Goal: Task Accomplishment & Management: Use online tool/utility

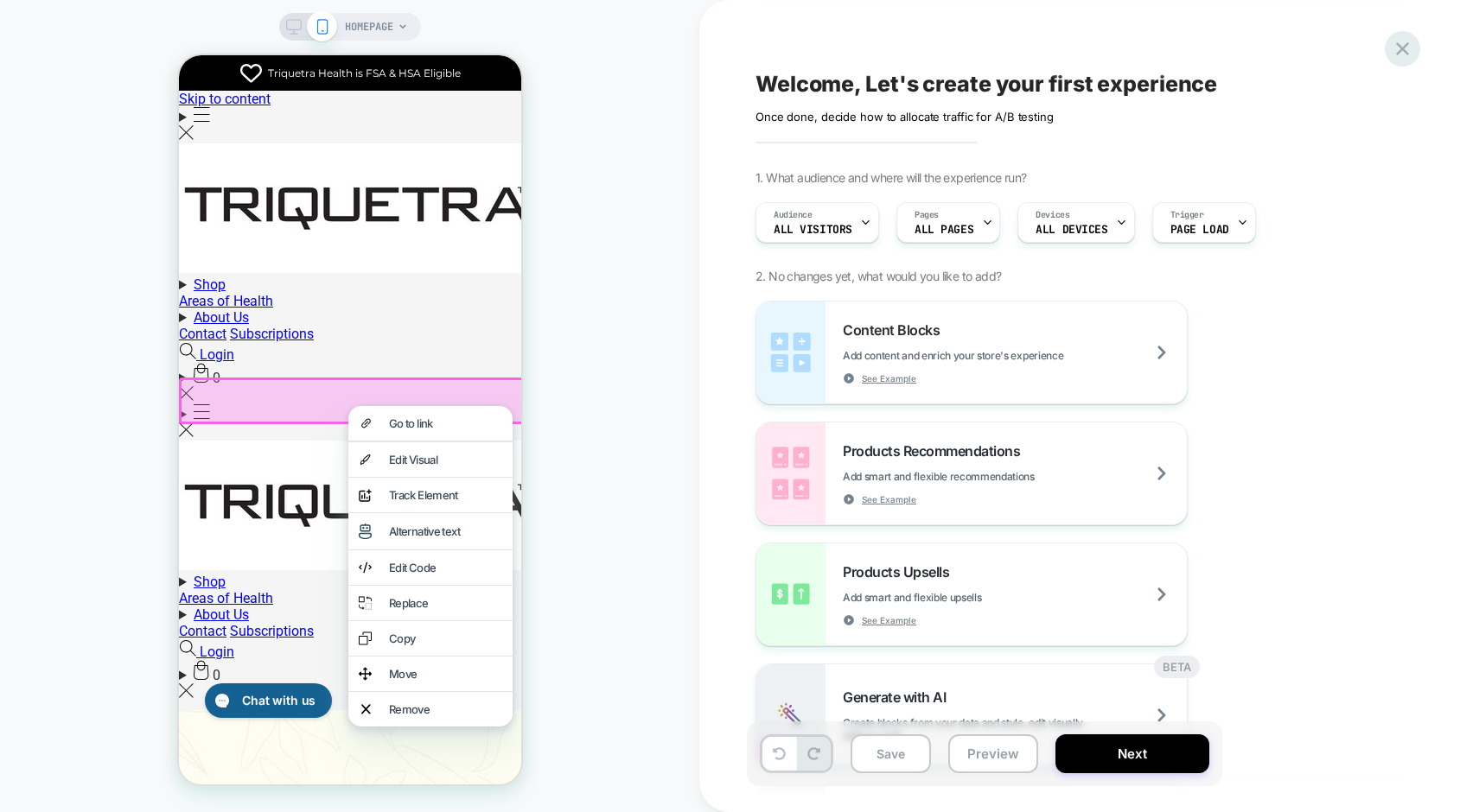
click at [1406, 50] on icon at bounding box center [1402, 48] width 23 height 23
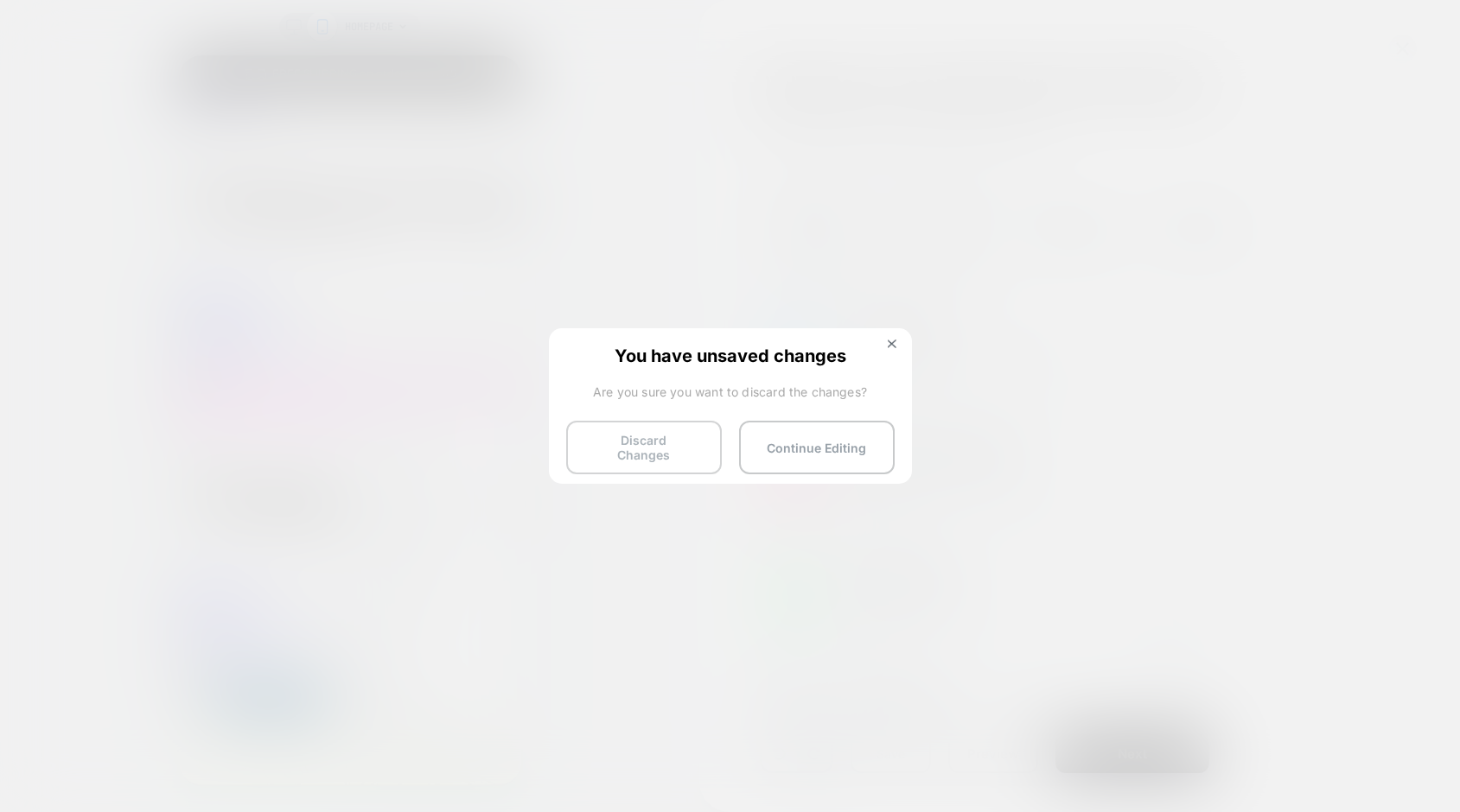
click at [630, 433] on button "Discard Changes" at bounding box center [644, 448] width 156 height 54
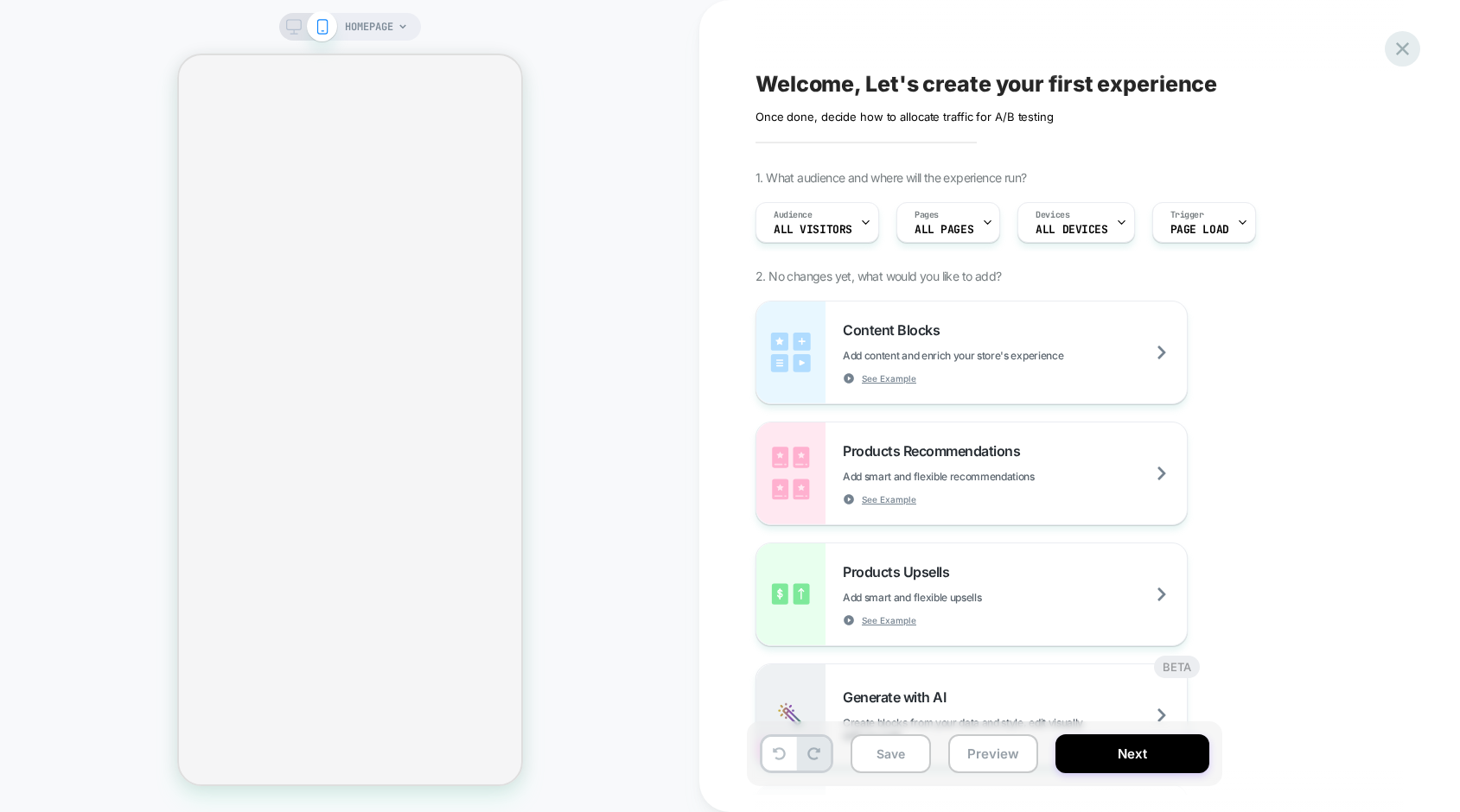
click at [1411, 42] on icon at bounding box center [1402, 48] width 23 height 23
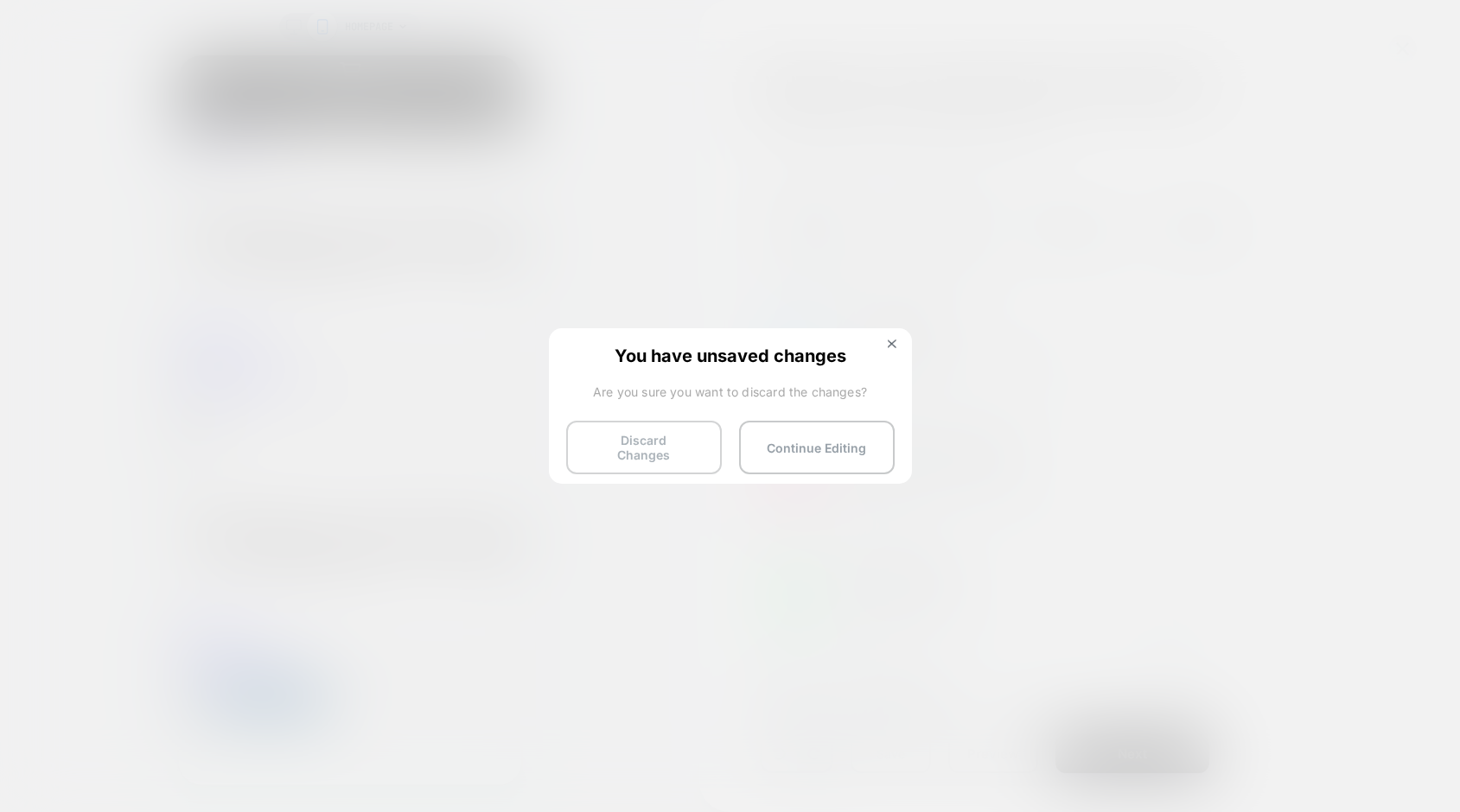
click at [659, 441] on button "Discard Changes" at bounding box center [644, 448] width 156 height 54
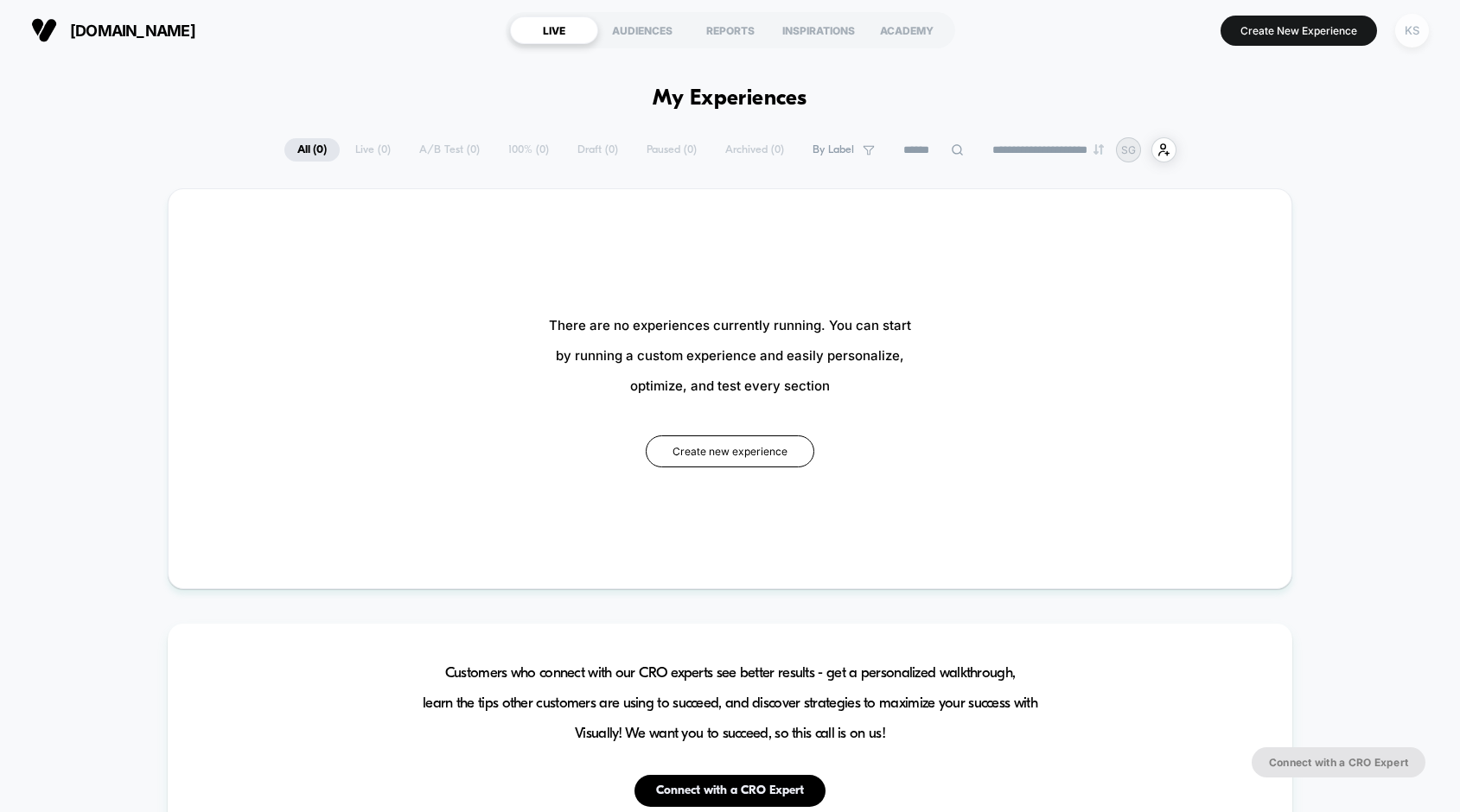
click at [1408, 25] on div "KS" at bounding box center [1412, 31] width 34 height 34
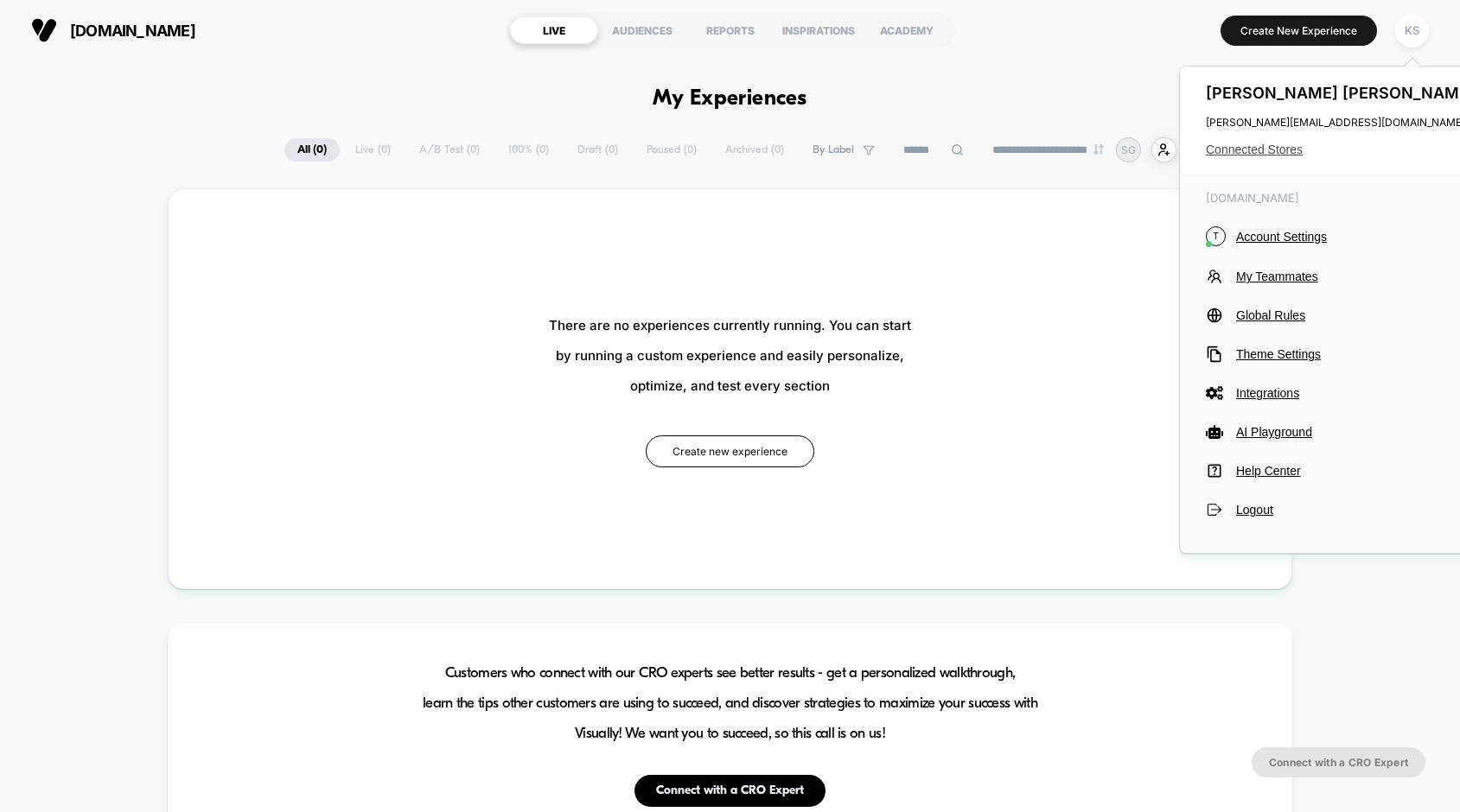
click at [1267, 151] on span "Connected Stores" at bounding box center [1342, 149] width 273 height 14
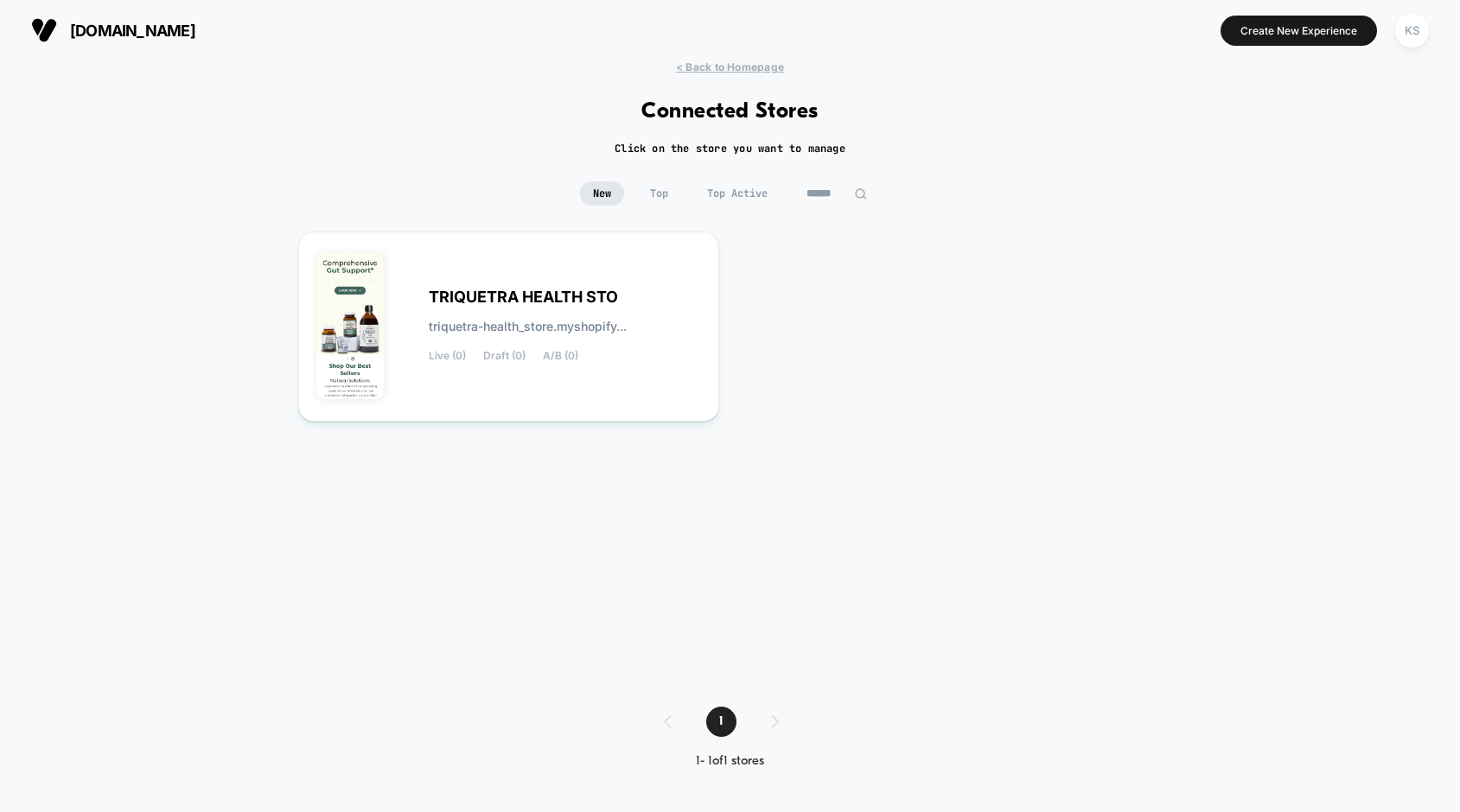
click at [811, 197] on input "******" at bounding box center [837, 194] width 87 height 24
click at [807, 197] on input "******" at bounding box center [837, 194] width 173 height 24
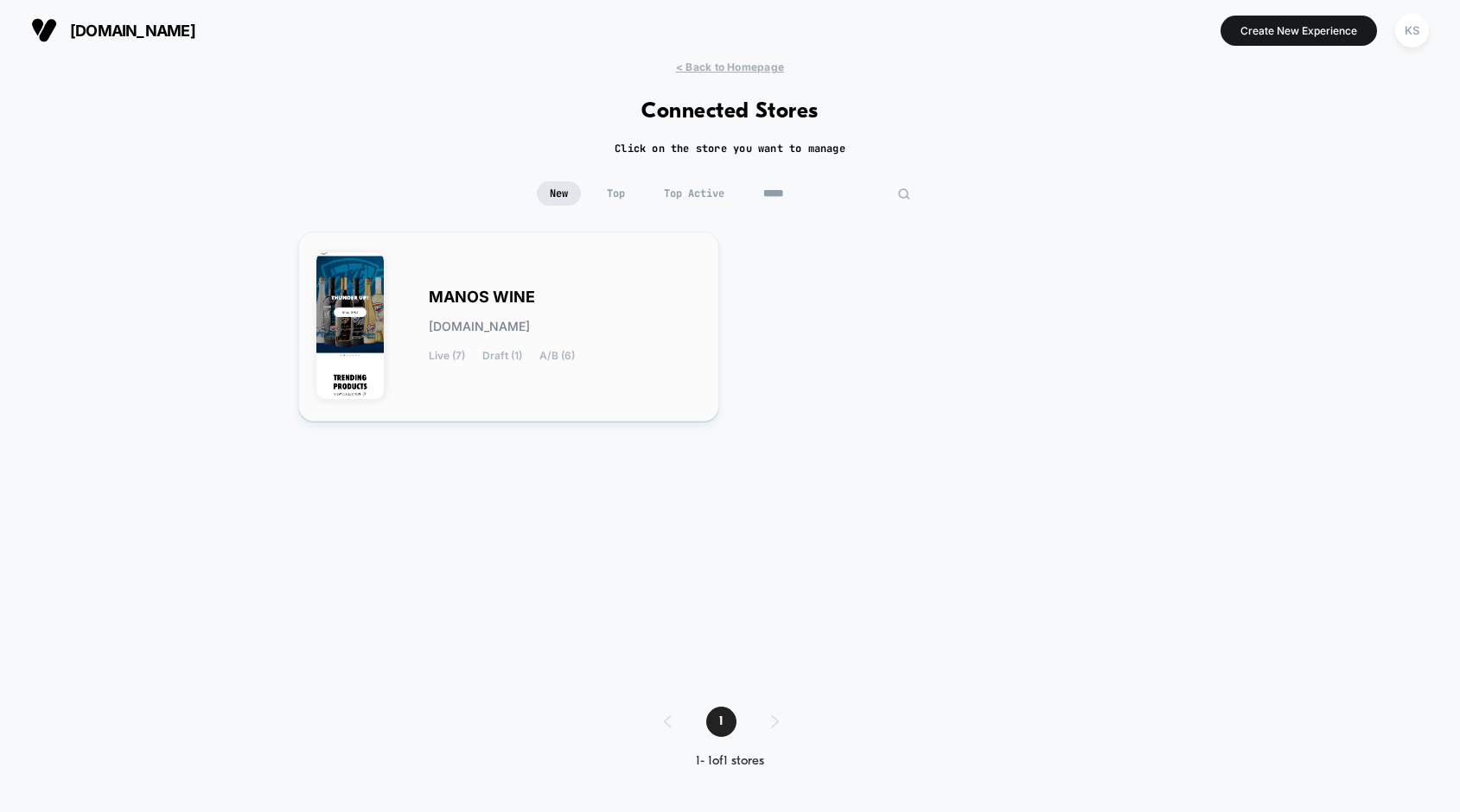
type input "*****"
click at [498, 281] on div "MANOS WINE manos-wine.myshopify.com Live (7) Draft (1) A/B (6)" at bounding box center [510, 326] width 386 height 154
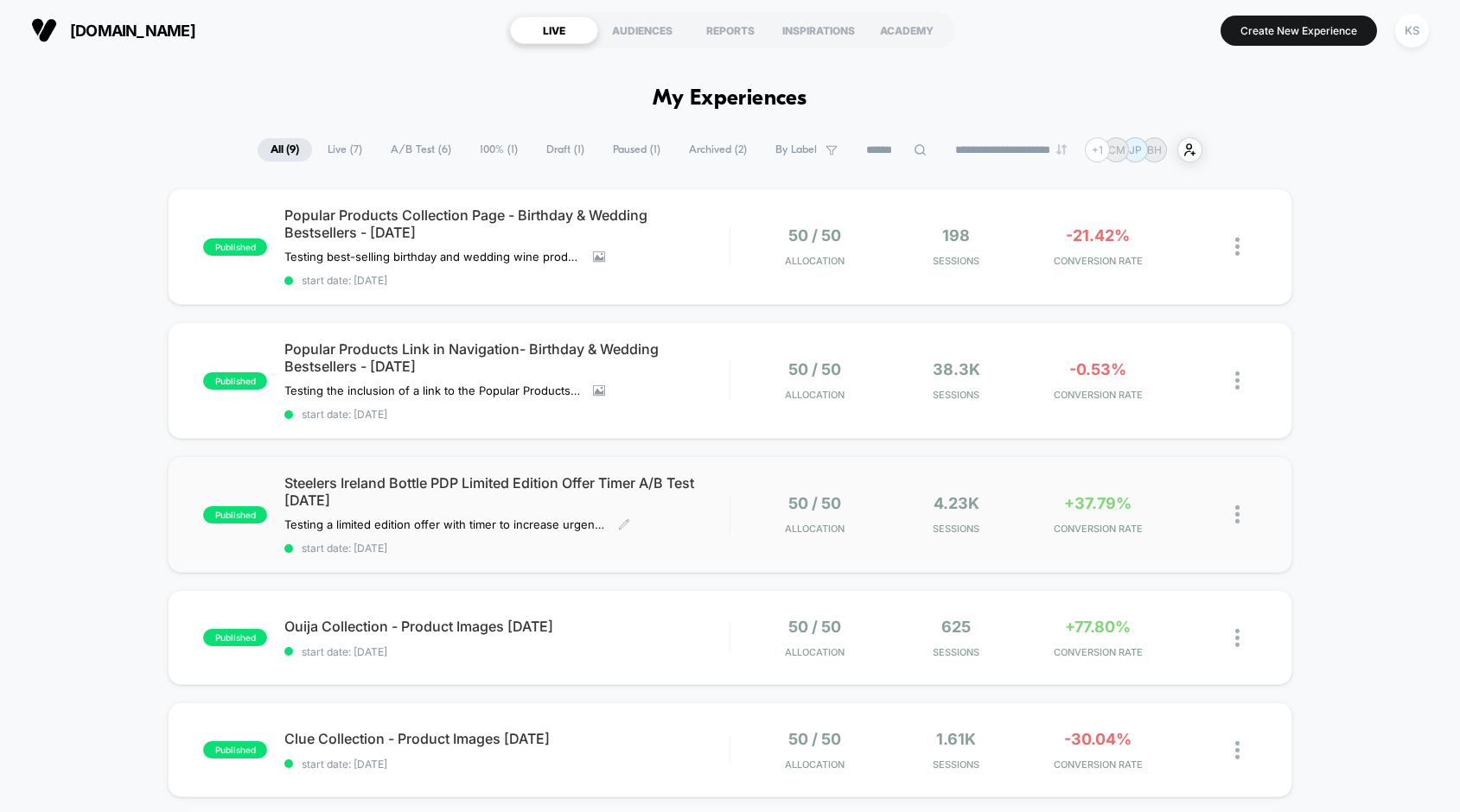
click at [498, 487] on span "Steelers Ireland Bottle PDP Limited Edition Offer Timer A/B Test [DATE]" at bounding box center [507, 491] width 445 height 34
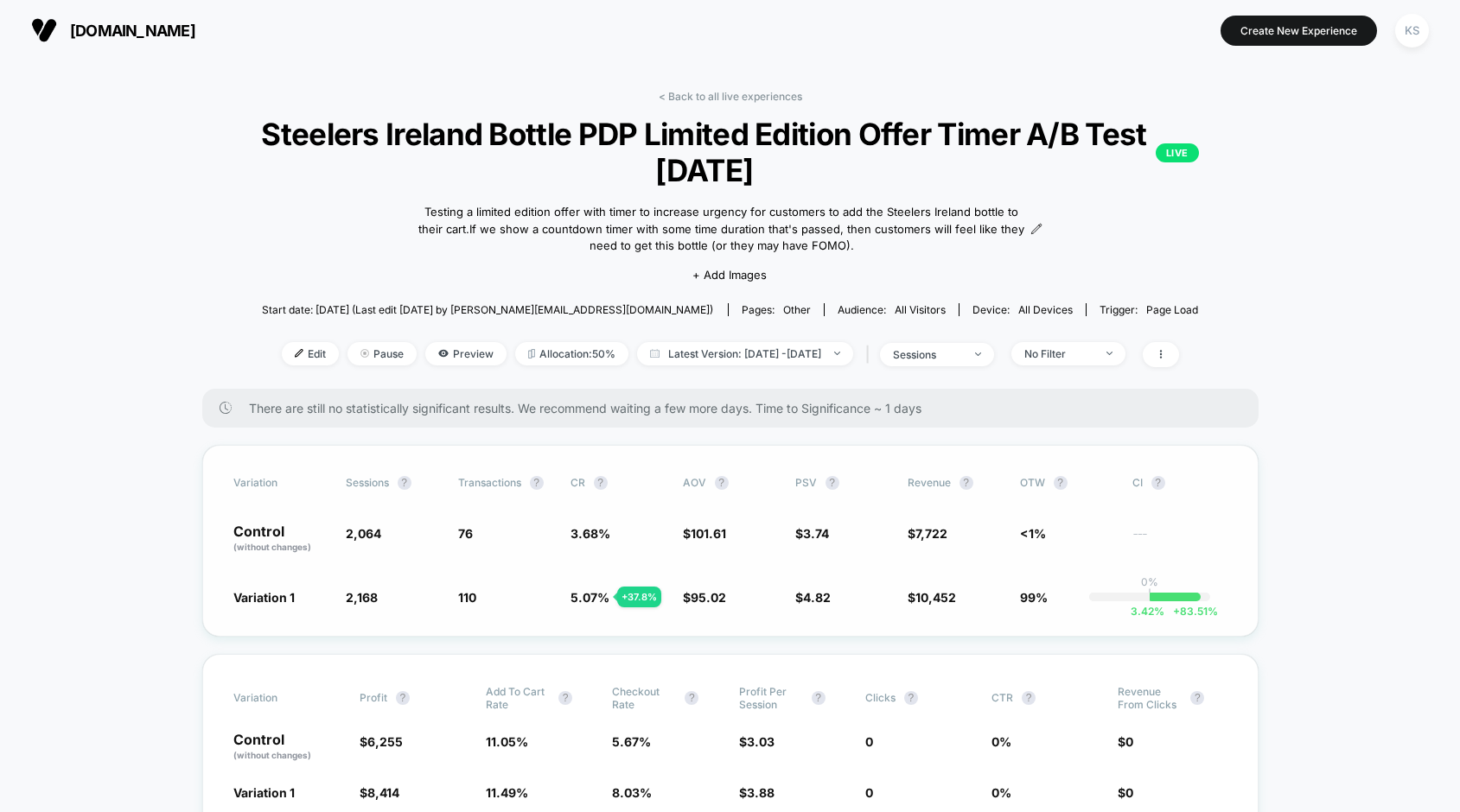
scroll to position [3, 0]
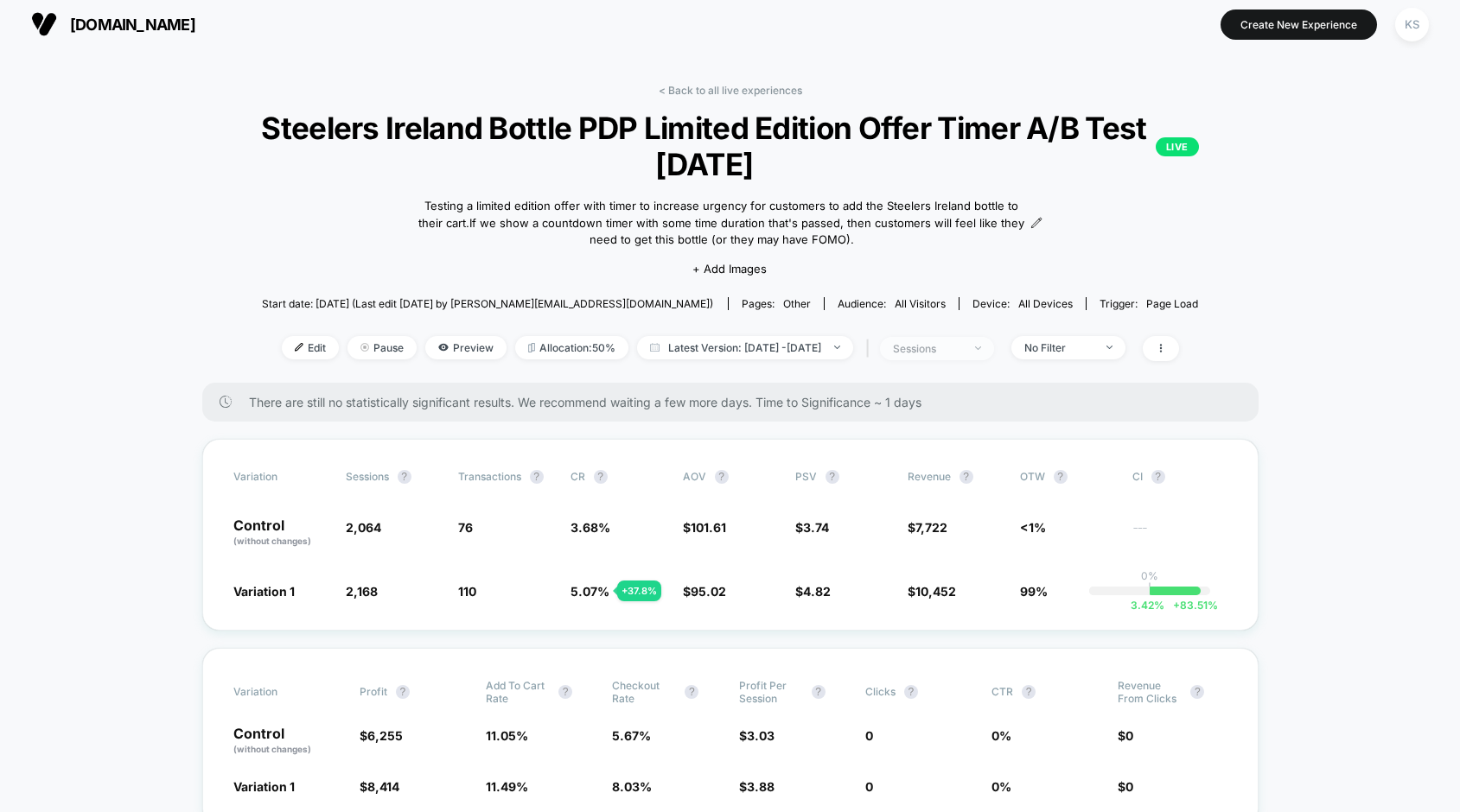
click at [960, 353] on div "sessions" at bounding box center [927, 348] width 69 height 13
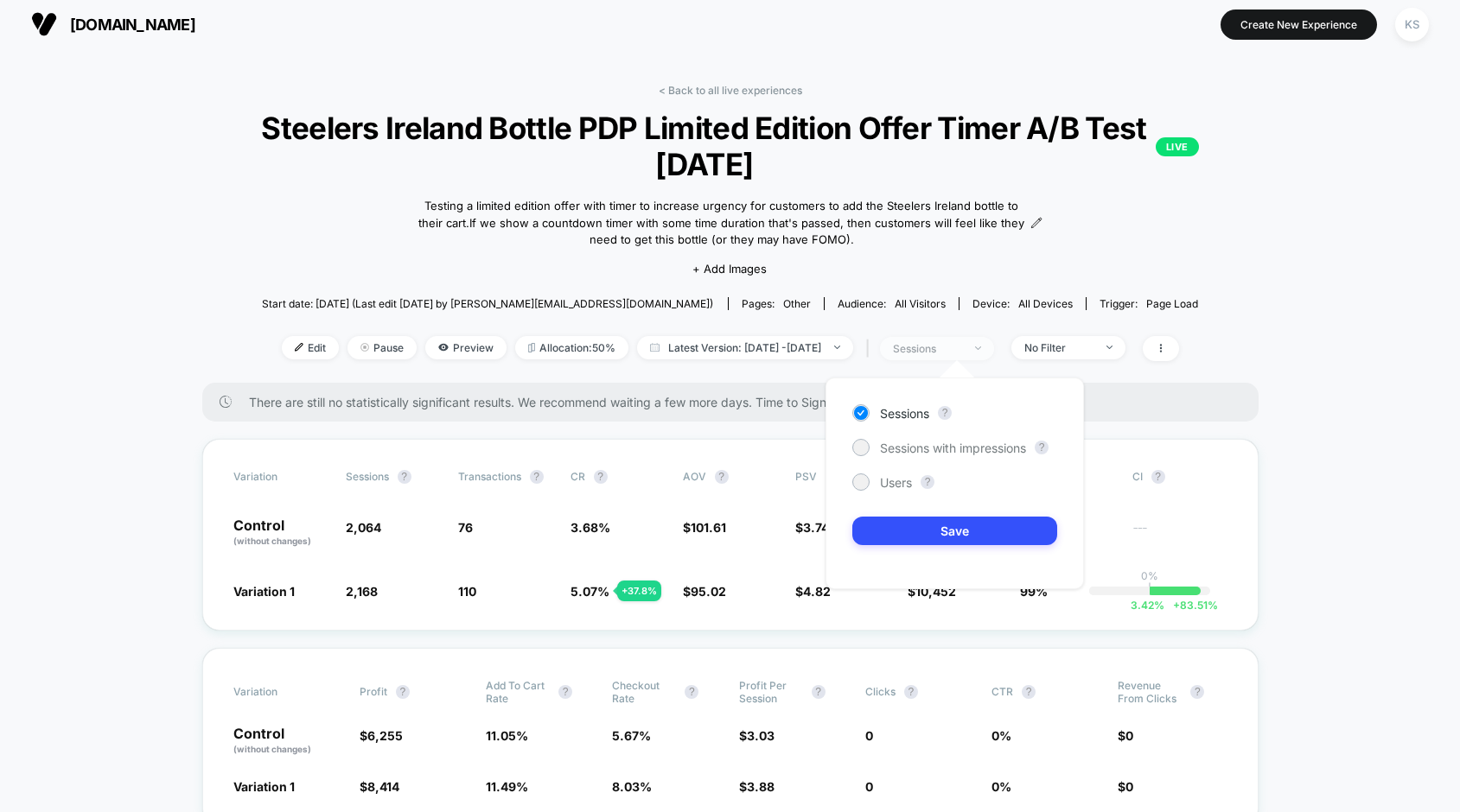
scroll to position [7, 0]
click at [858, 449] on div at bounding box center [861, 447] width 13 height 13
click at [1012, 529] on button "Save" at bounding box center [955, 531] width 205 height 29
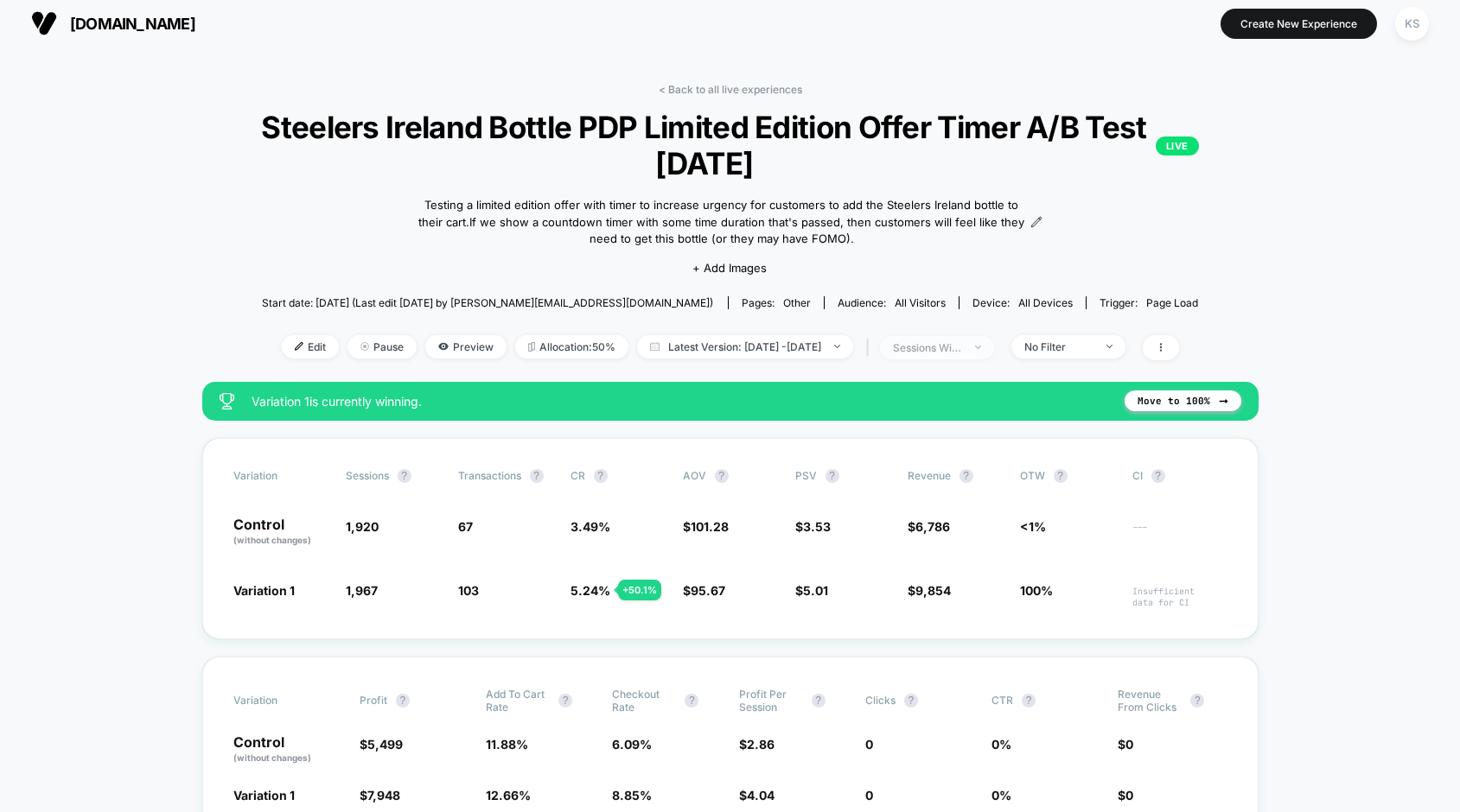
click at [962, 341] on div "sessions with impression" at bounding box center [927, 347] width 69 height 13
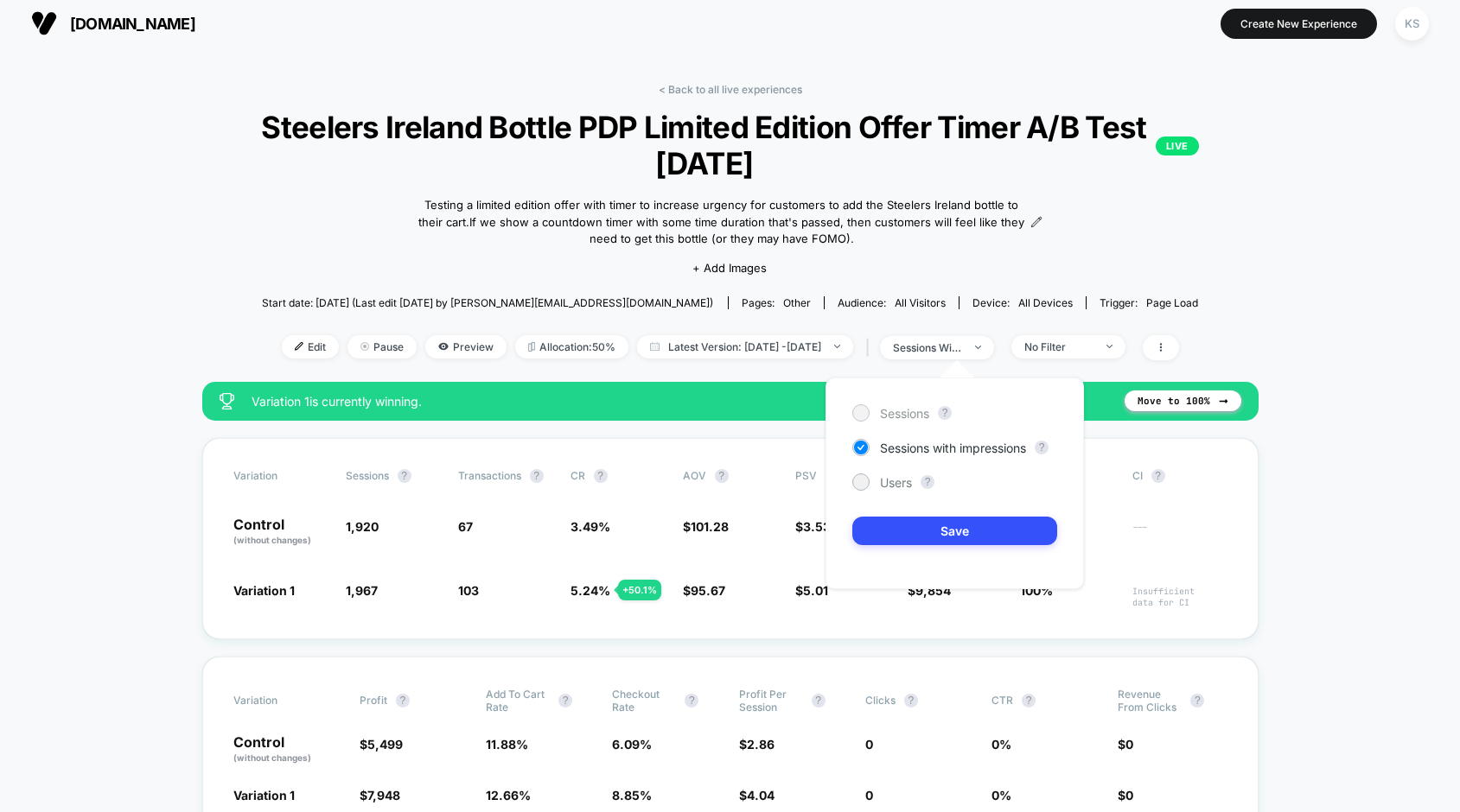
click at [854, 411] on div at bounding box center [861, 413] width 13 height 13
click at [931, 527] on button "Save" at bounding box center [955, 531] width 205 height 29
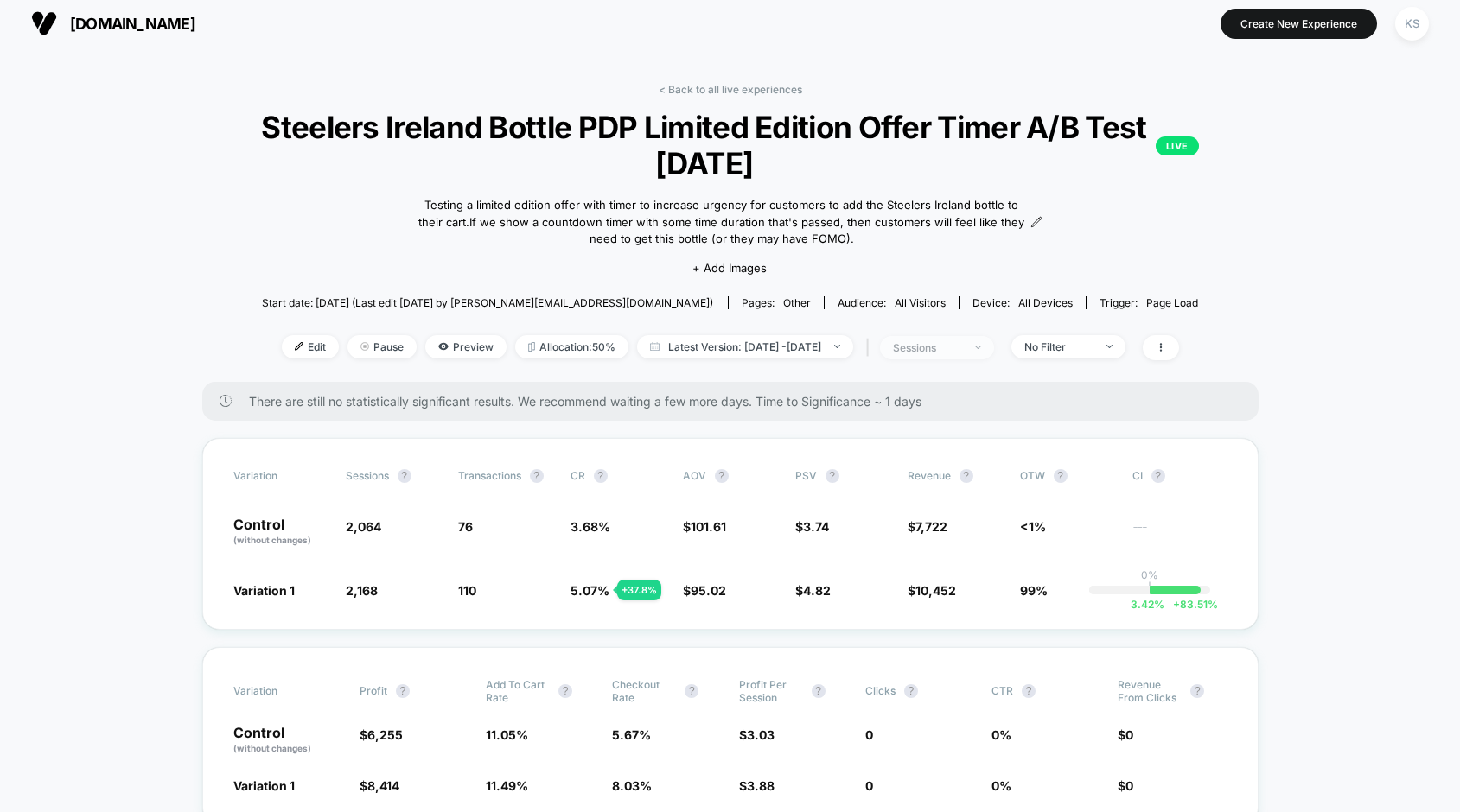
click at [994, 341] on span "sessions" at bounding box center [937, 347] width 114 height 23
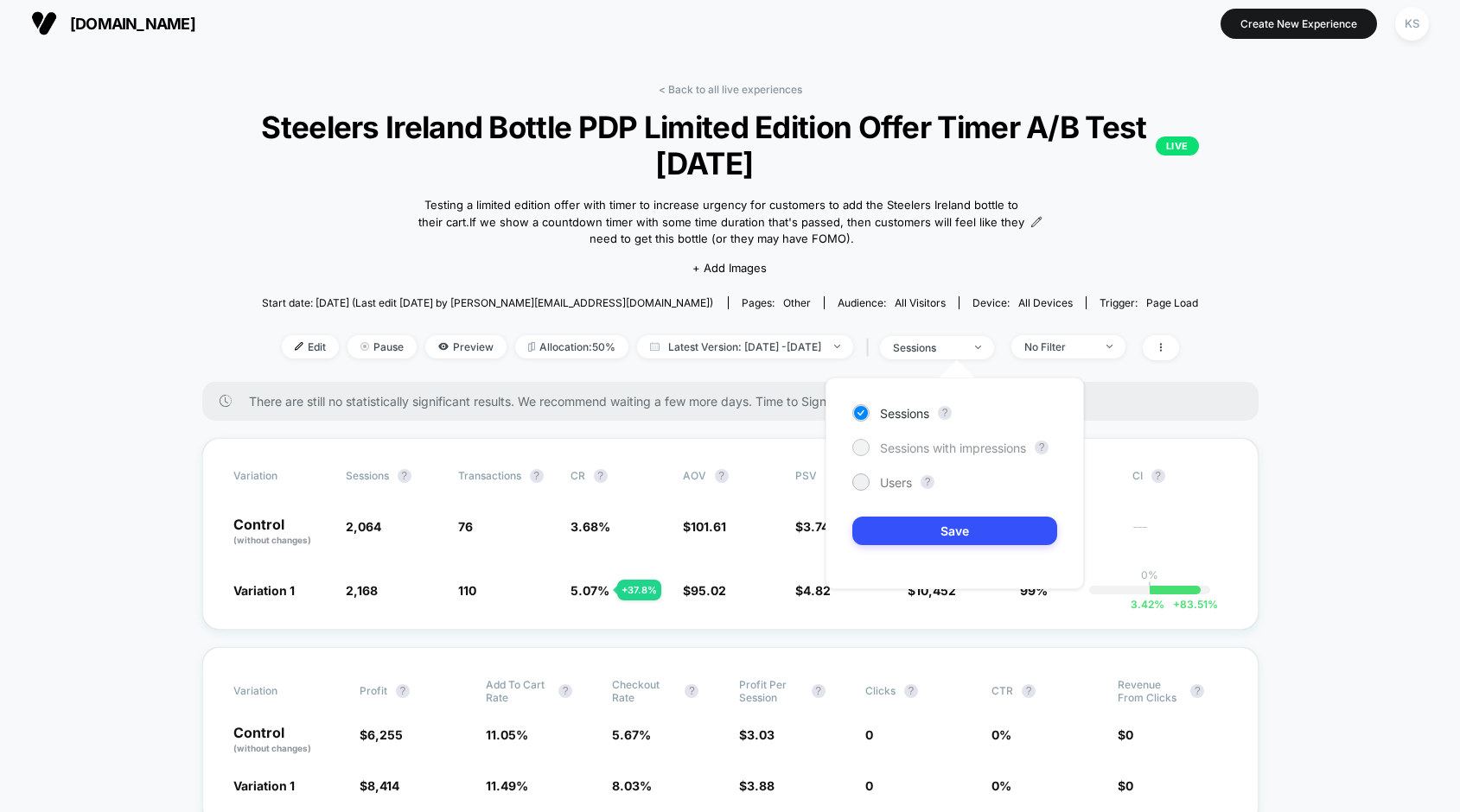
click at [864, 449] on div at bounding box center [861, 447] width 13 height 13
click at [890, 526] on button "Save" at bounding box center [955, 531] width 205 height 29
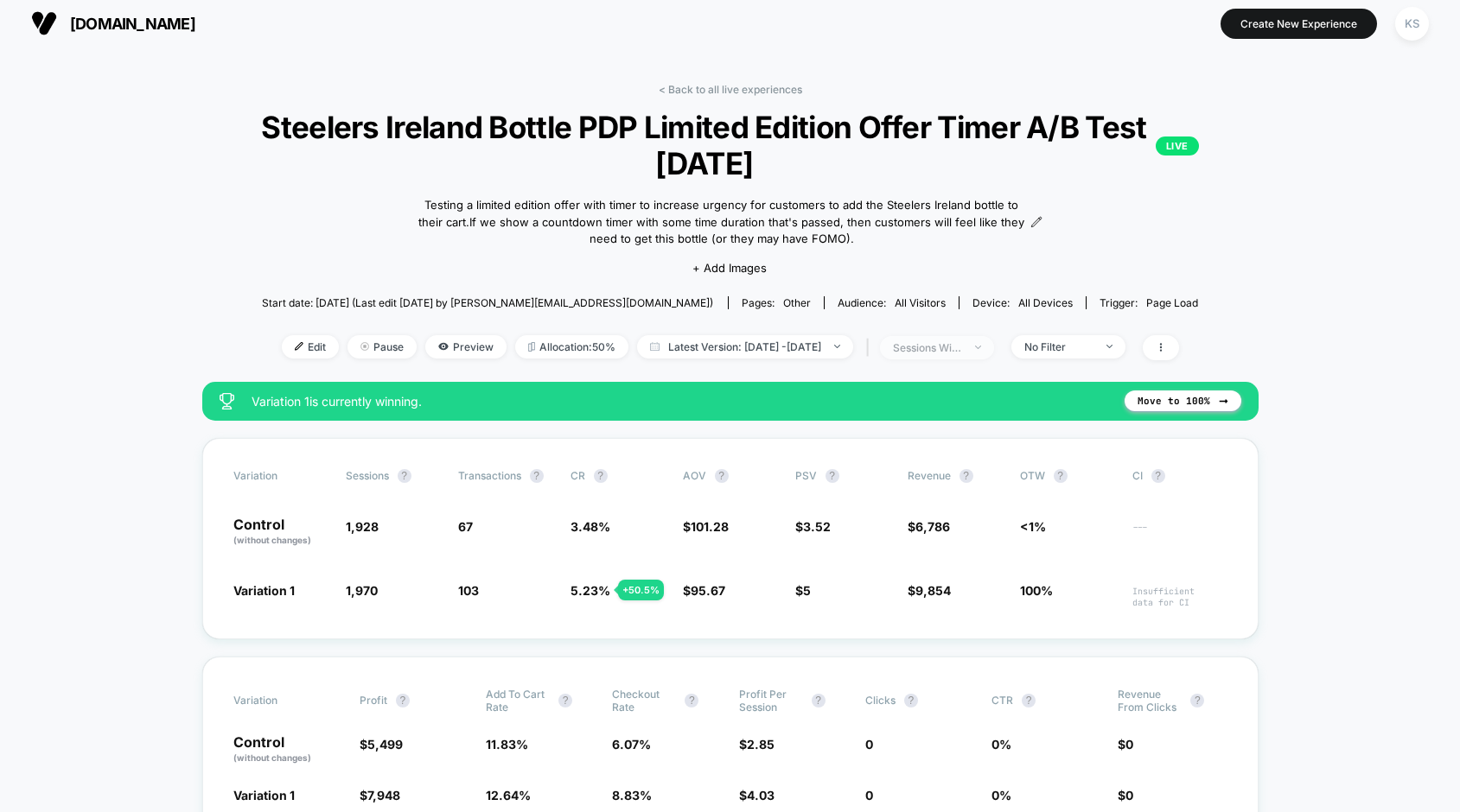
click at [962, 348] on div "sessions with impression" at bounding box center [927, 347] width 69 height 13
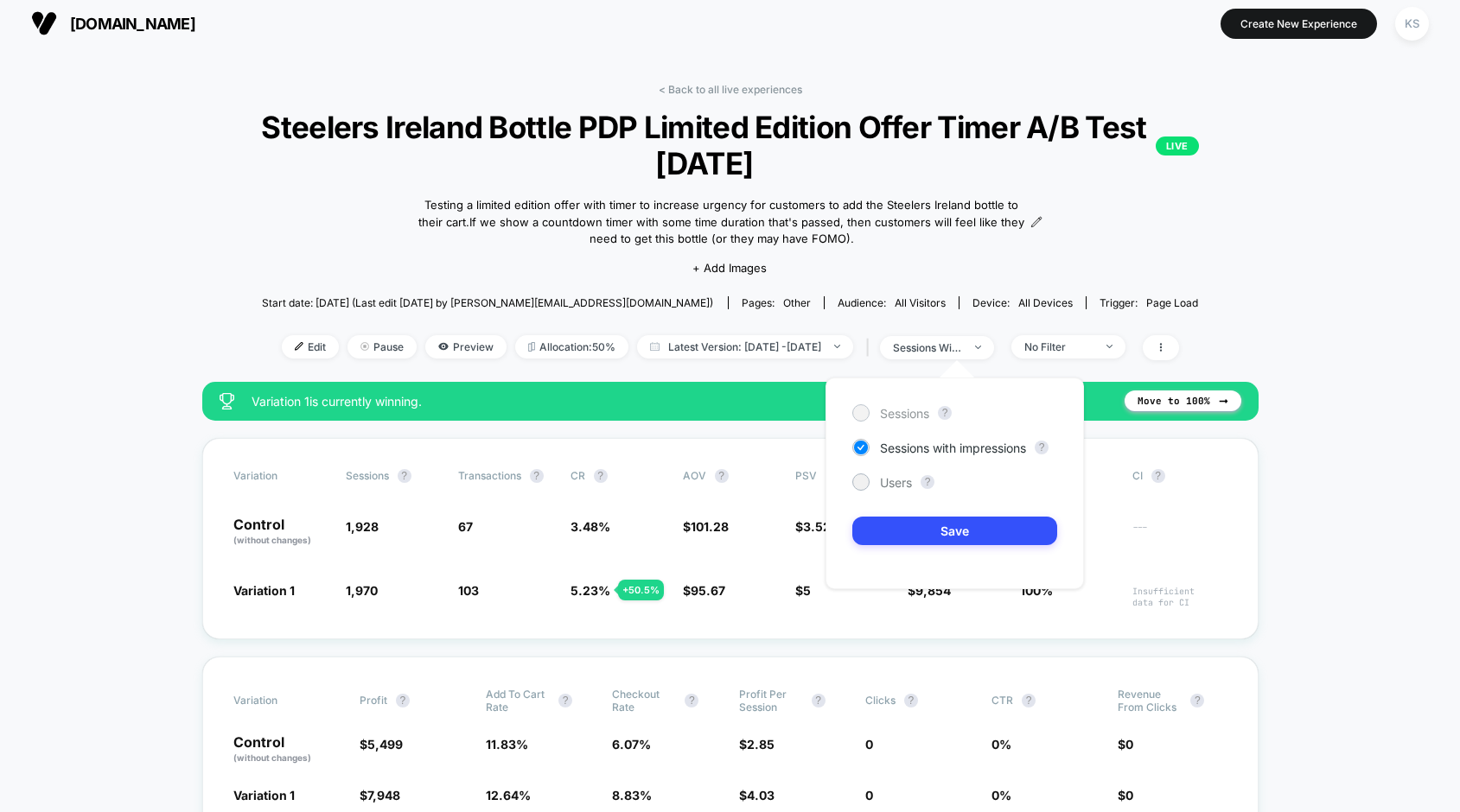
click at [857, 412] on div at bounding box center [861, 413] width 13 height 13
click at [889, 527] on button "Save" at bounding box center [955, 531] width 205 height 29
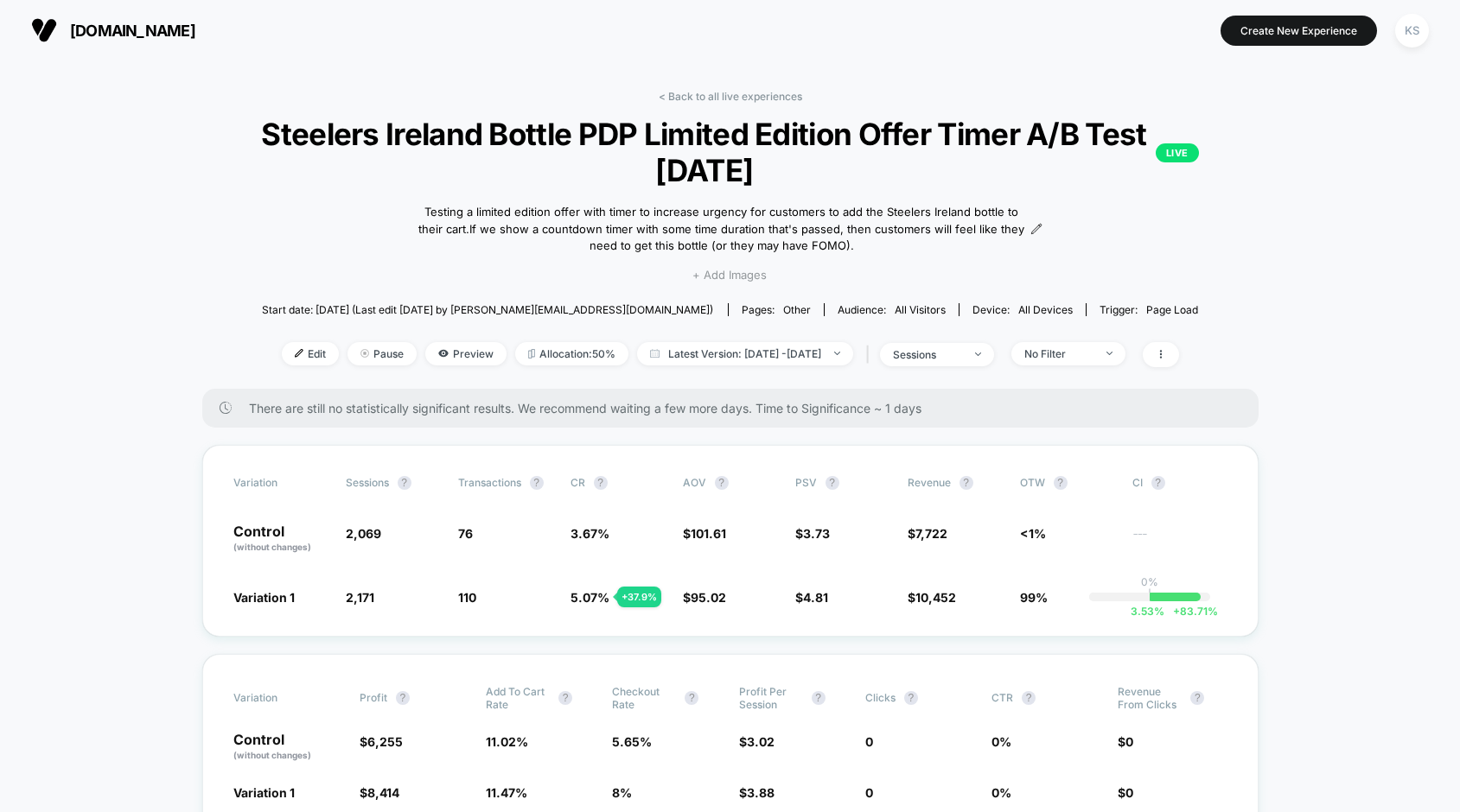
click at [713, 277] on span "+ Add Images" at bounding box center [730, 275] width 75 height 14
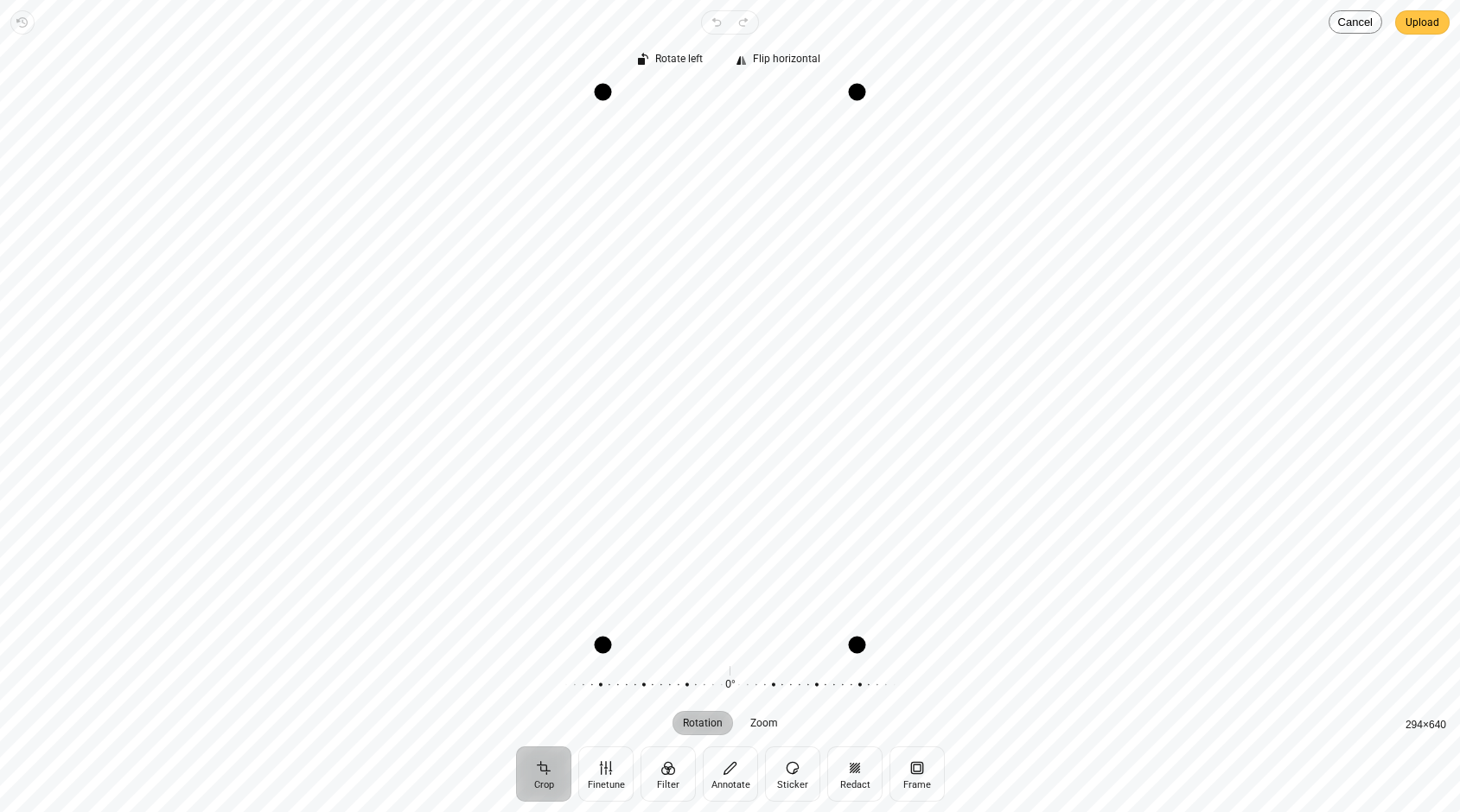
click at [1435, 28] on span "Upload" at bounding box center [1423, 22] width 34 height 20
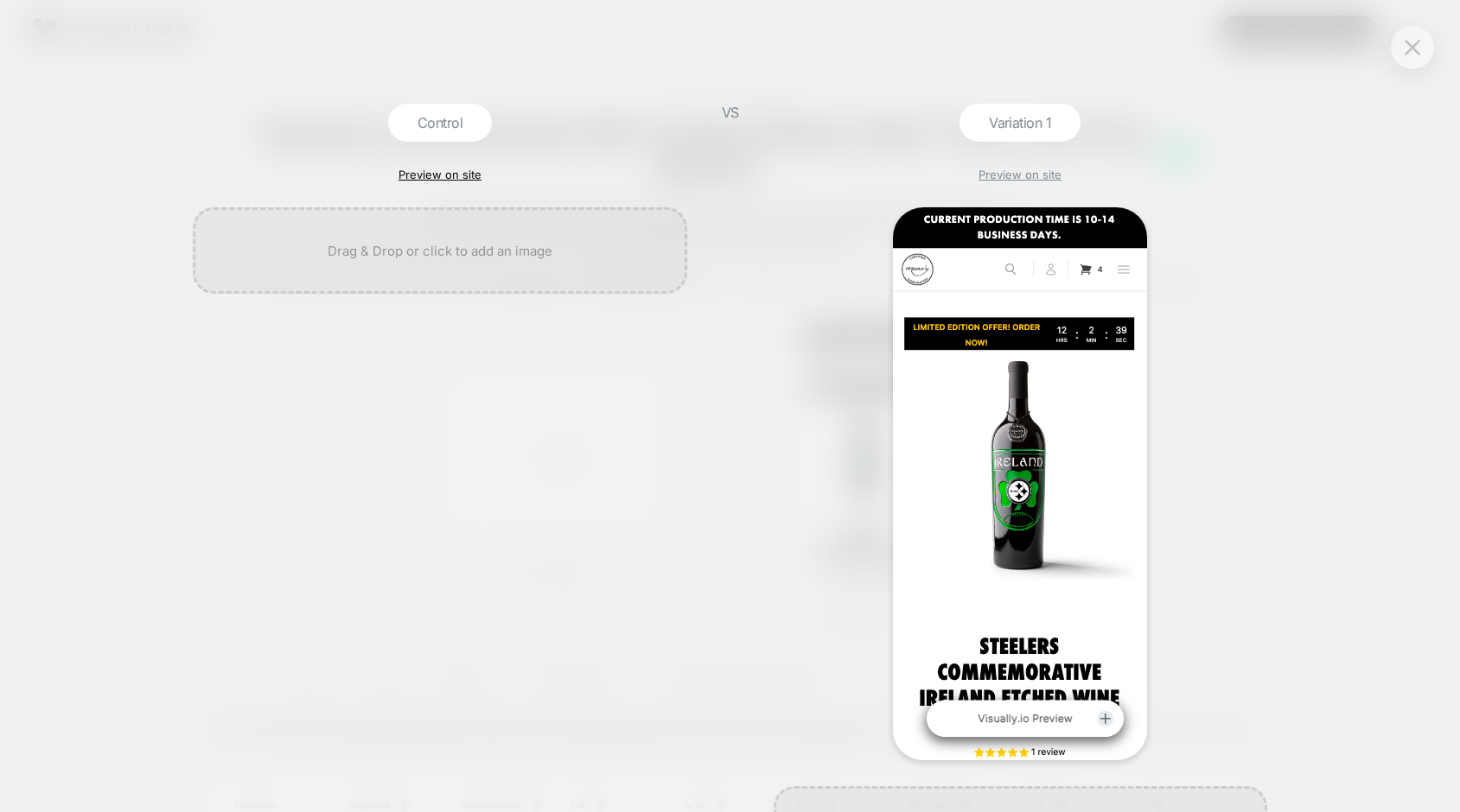
click at [437, 174] on link "Preview on site" at bounding box center [440, 174] width 83 height 14
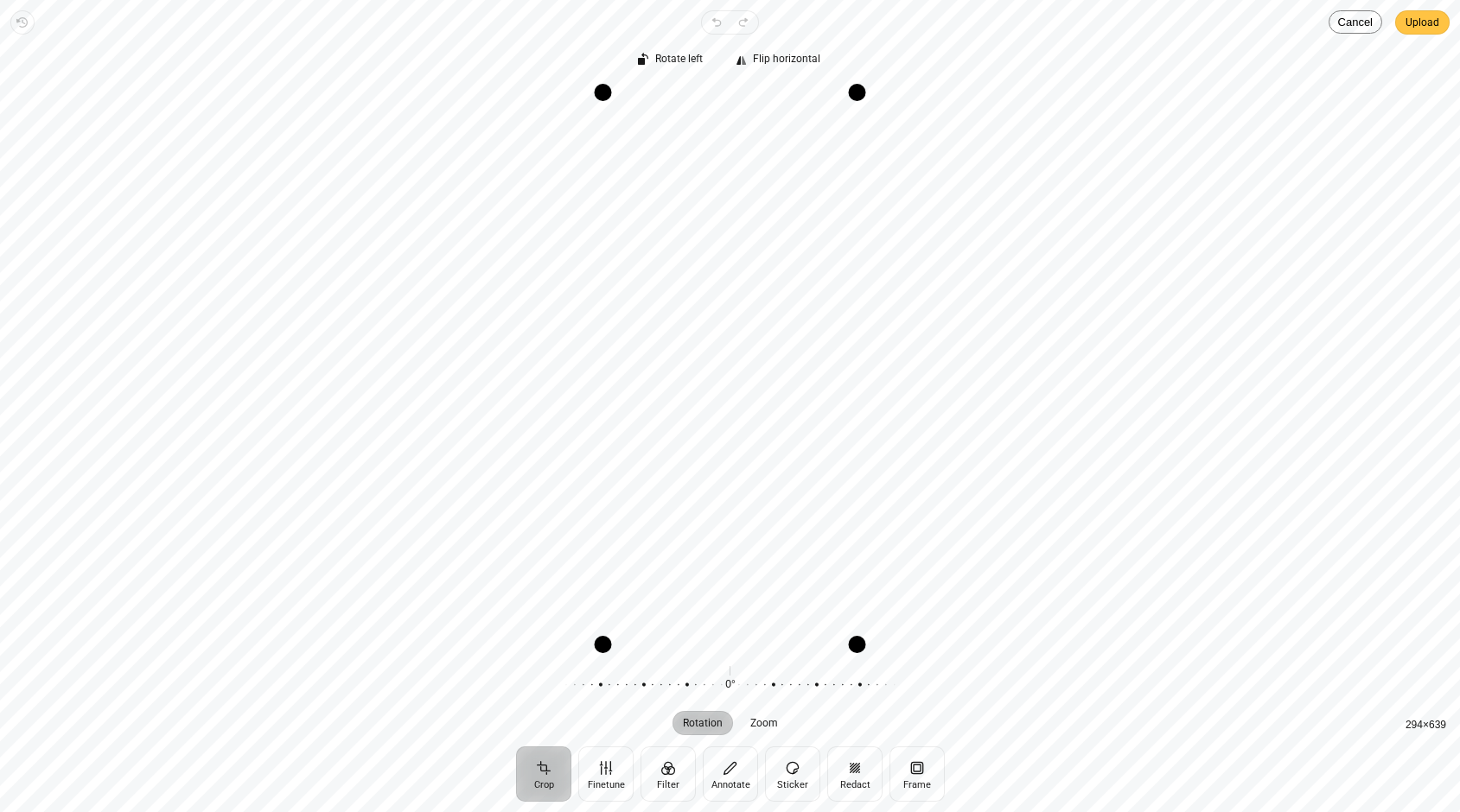
click at [1415, 26] on span "Upload" at bounding box center [1423, 22] width 34 height 20
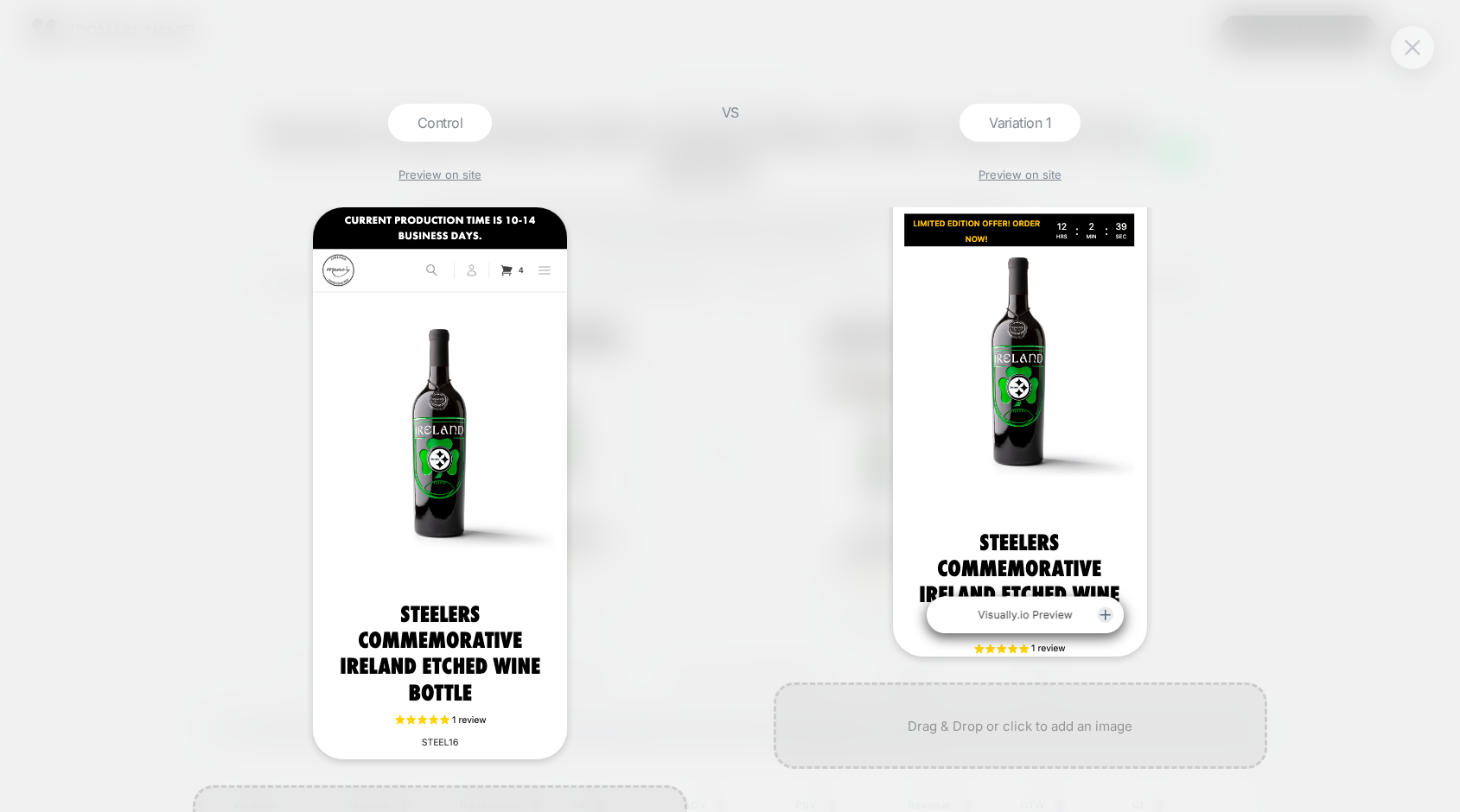
click at [1408, 47] on img at bounding box center [1412, 47] width 16 height 15
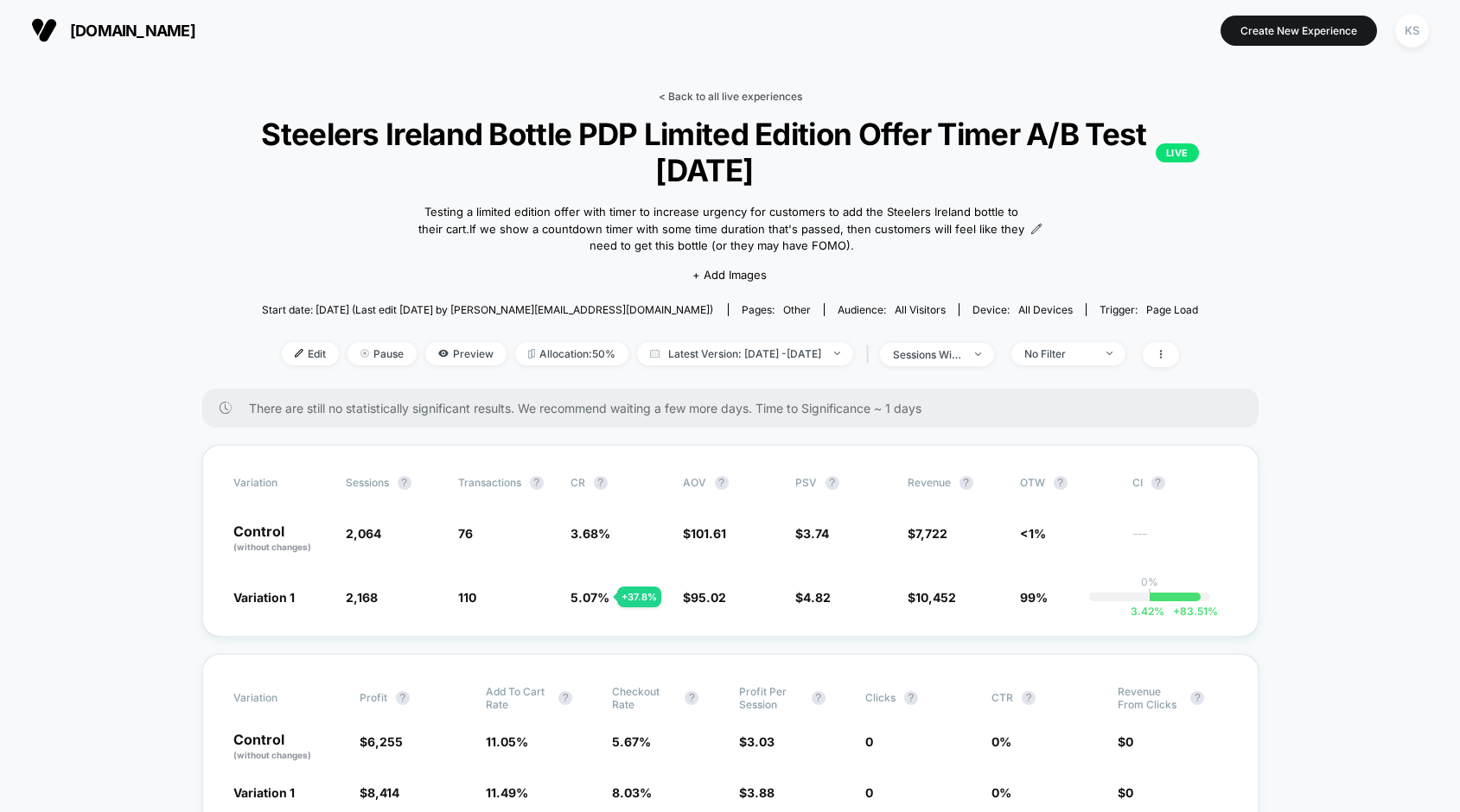
click at [713, 94] on link "< Back to all live experiences" at bounding box center [730, 96] width 143 height 13
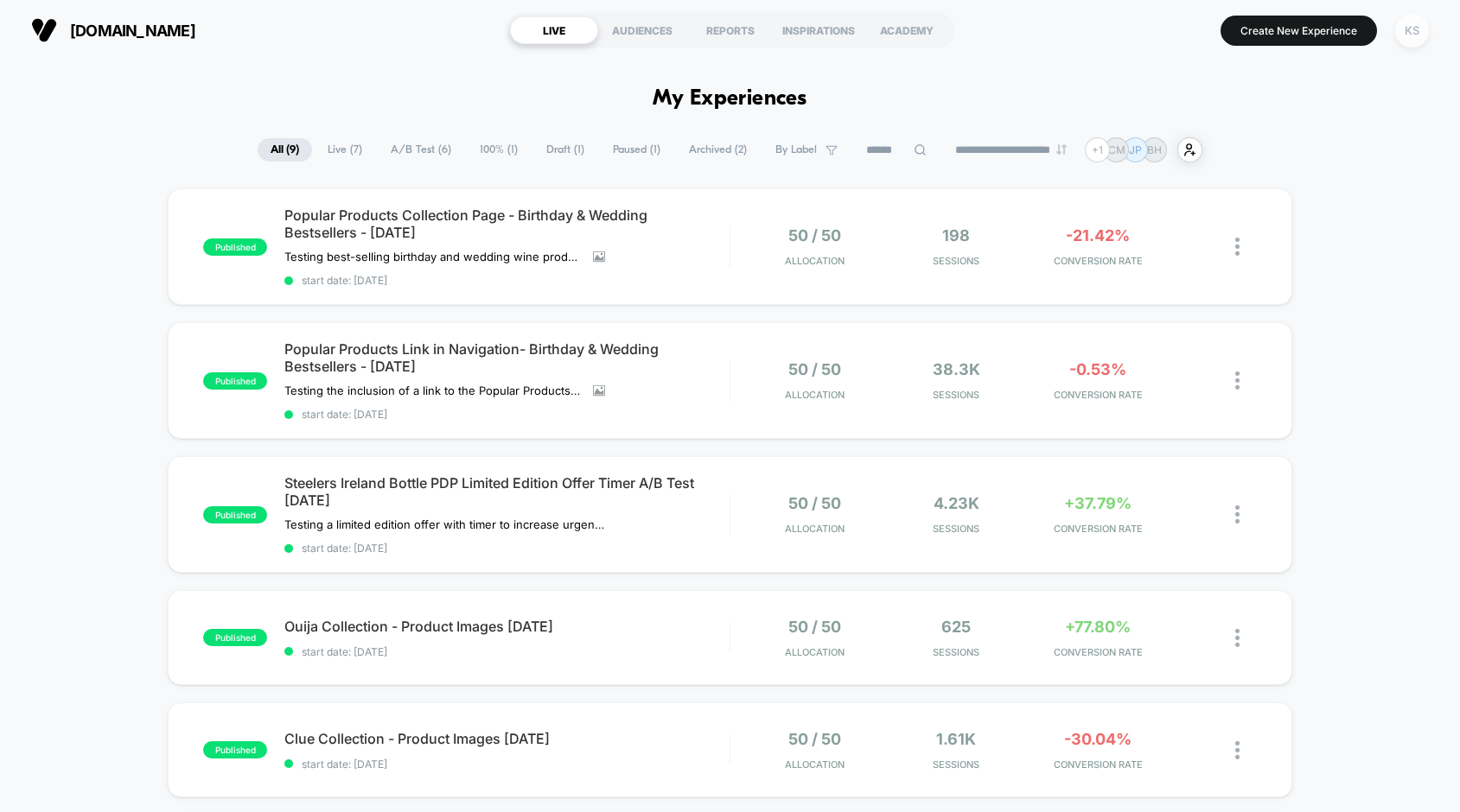
click at [1408, 36] on div "KS" at bounding box center [1412, 31] width 34 height 34
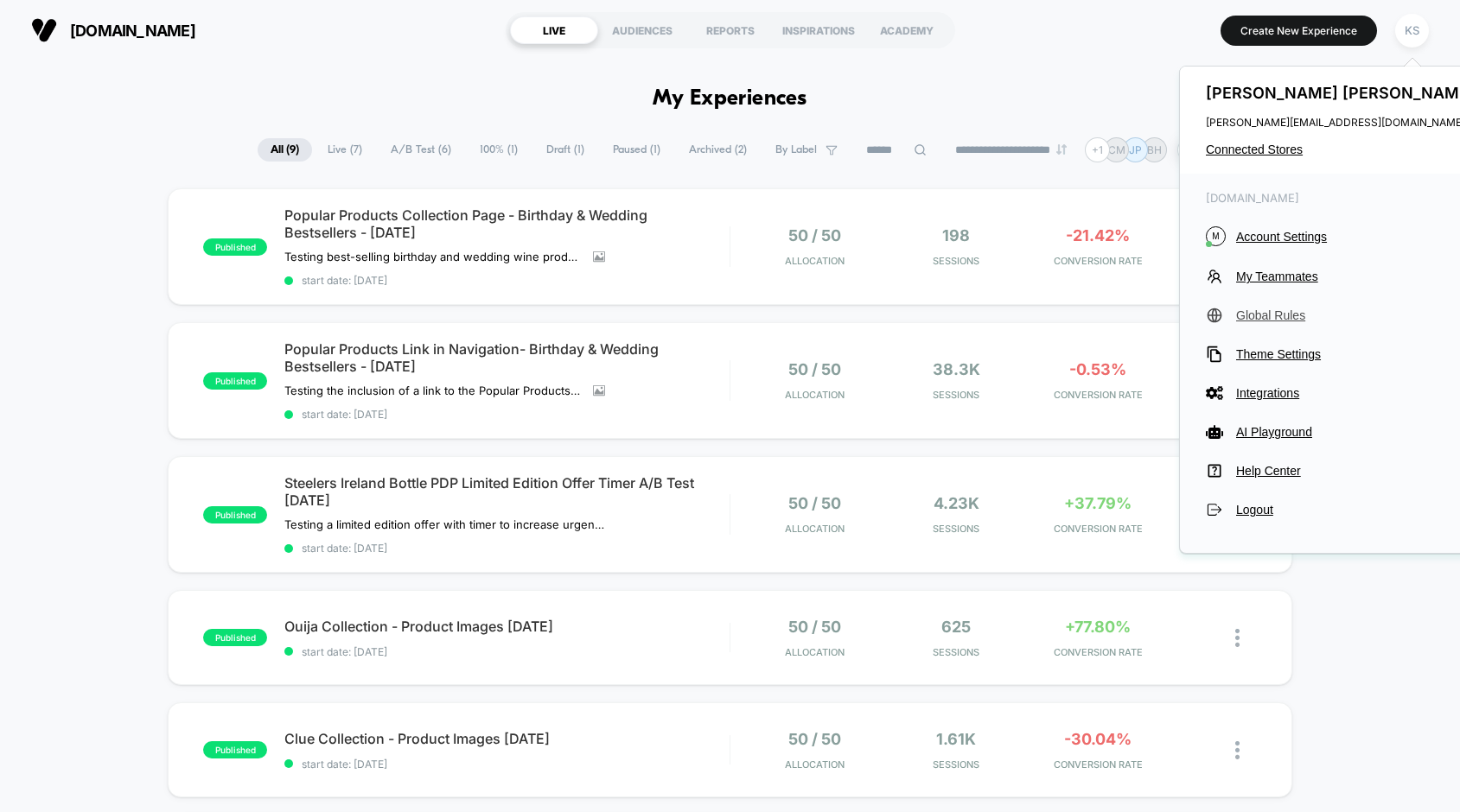
click at [1285, 313] on span "Global Rules" at bounding box center [1358, 315] width 243 height 14
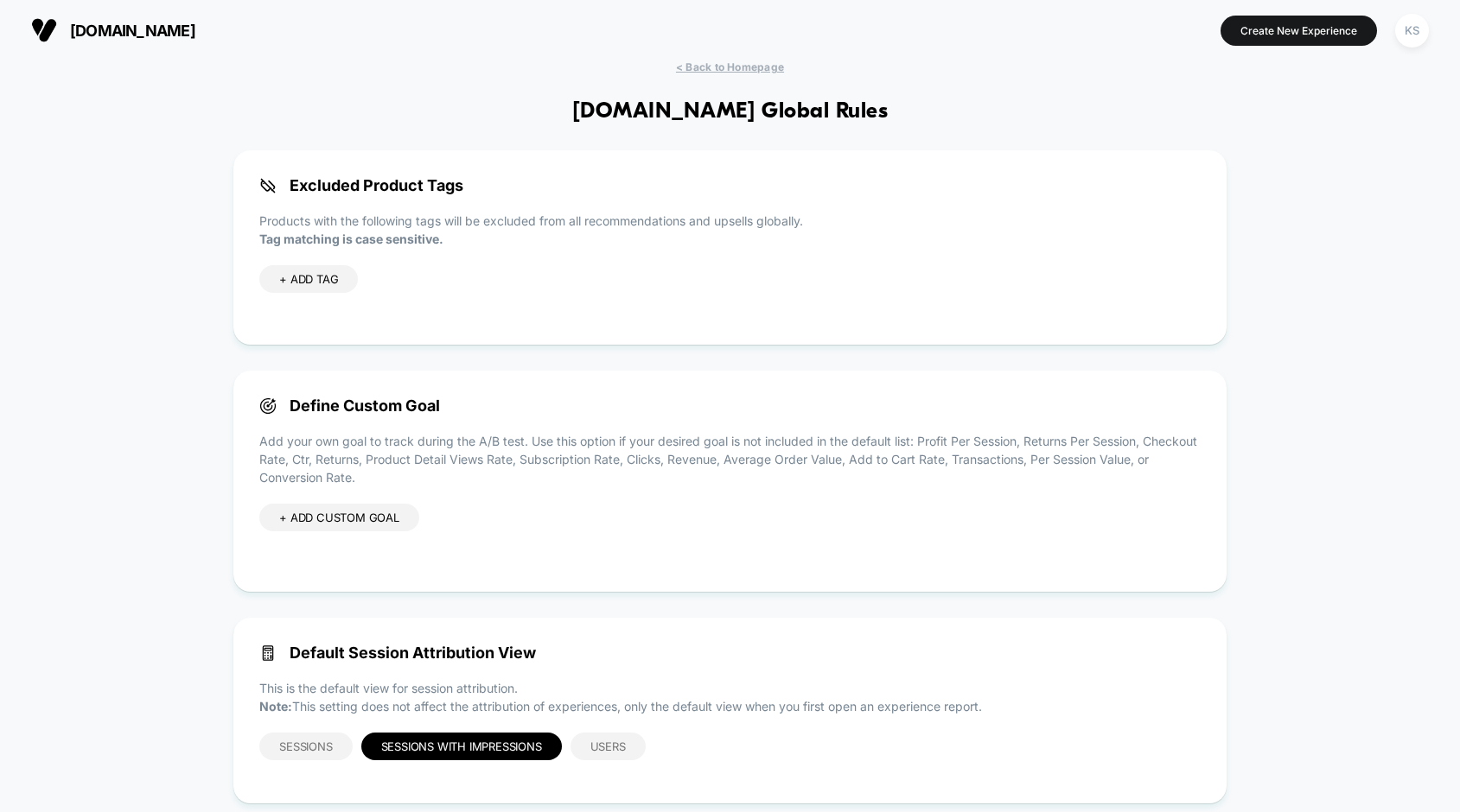
click at [738, 68] on span "< Back to Homepage" at bounding box center [730, 67] width 108 height 13
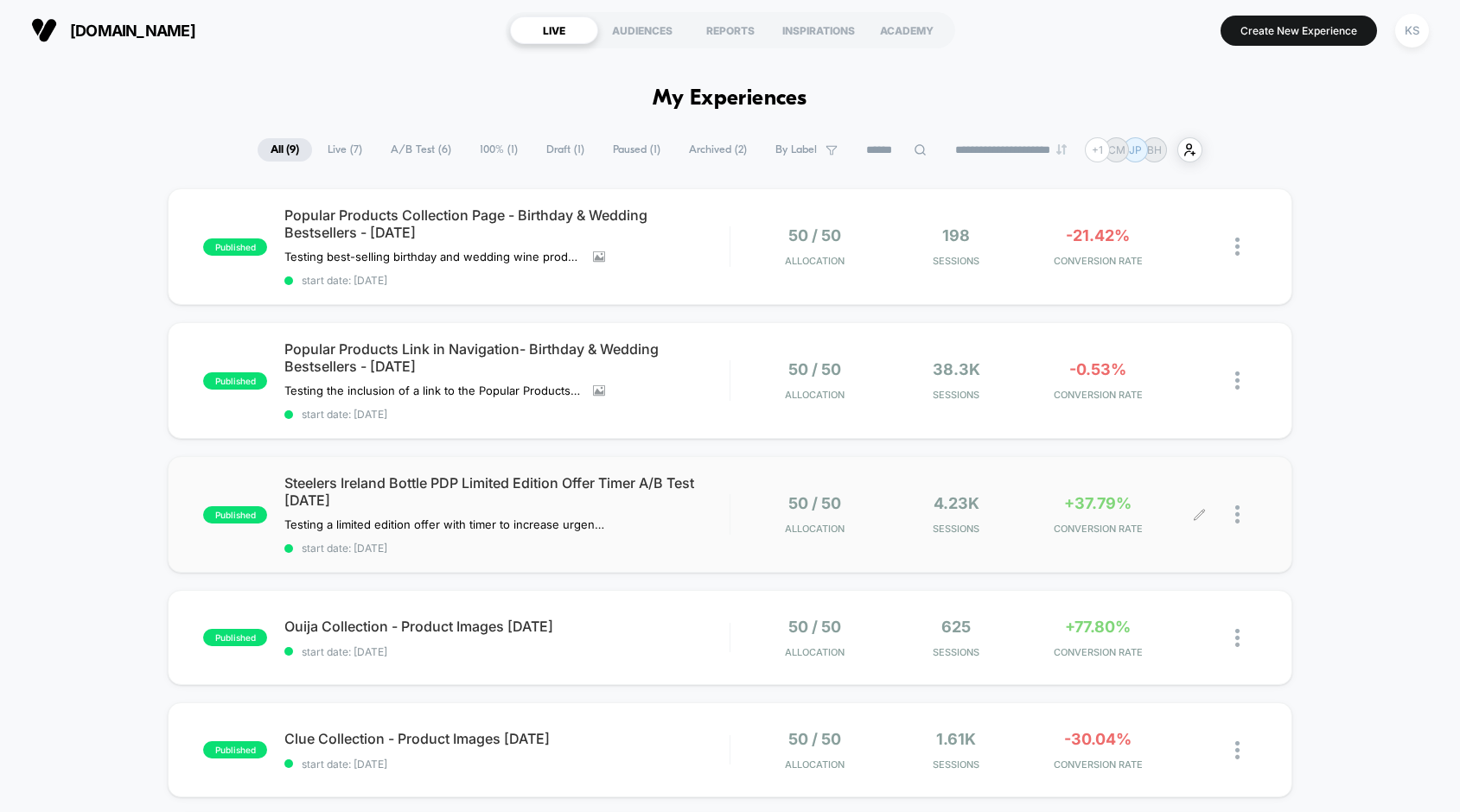
click at [1240, 523] on div at bounding box center [1246, 515] width 21 height 41
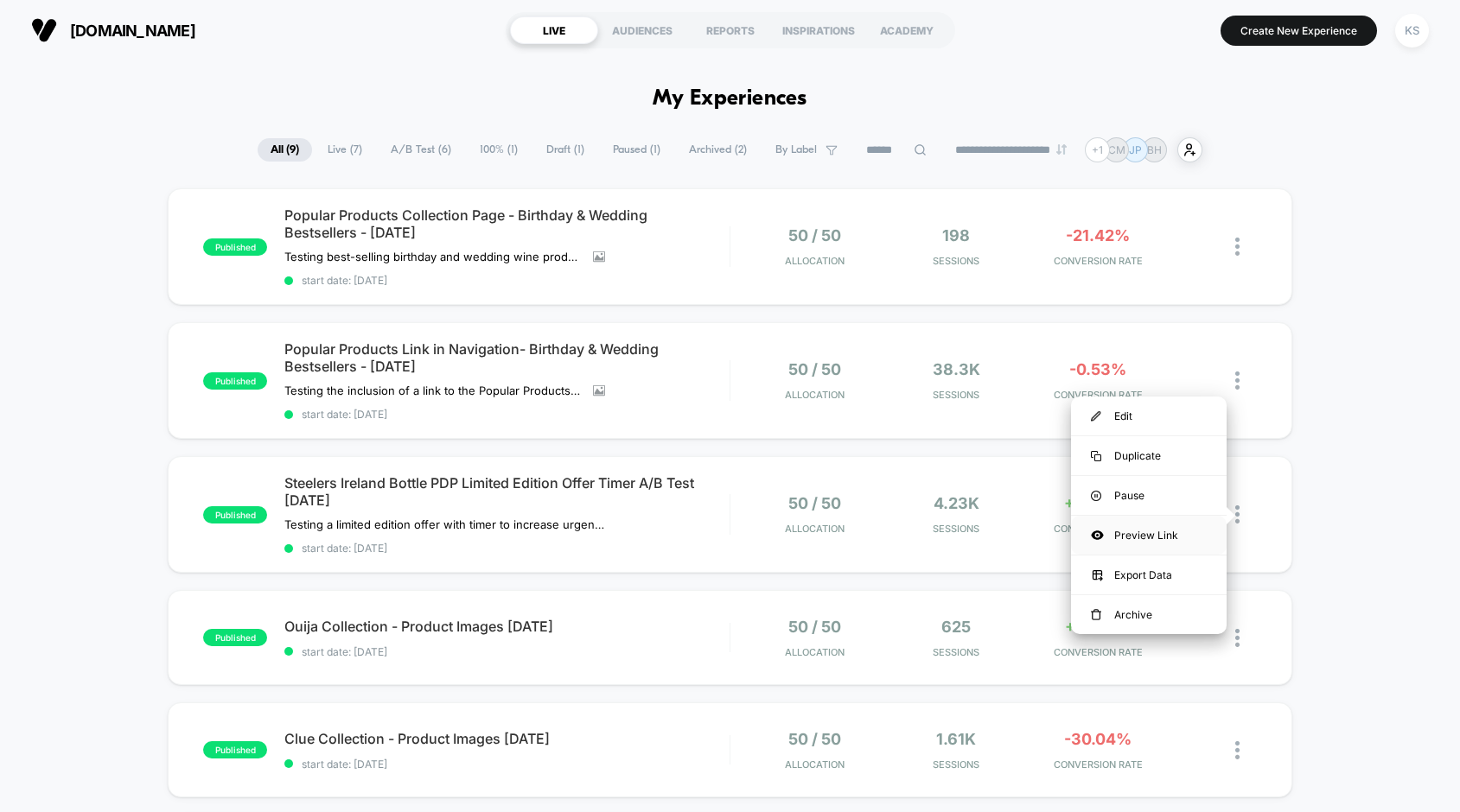
click at [1125, 536] on div "Preview Link" at bounding box center [1149, 535] width 156 height 39
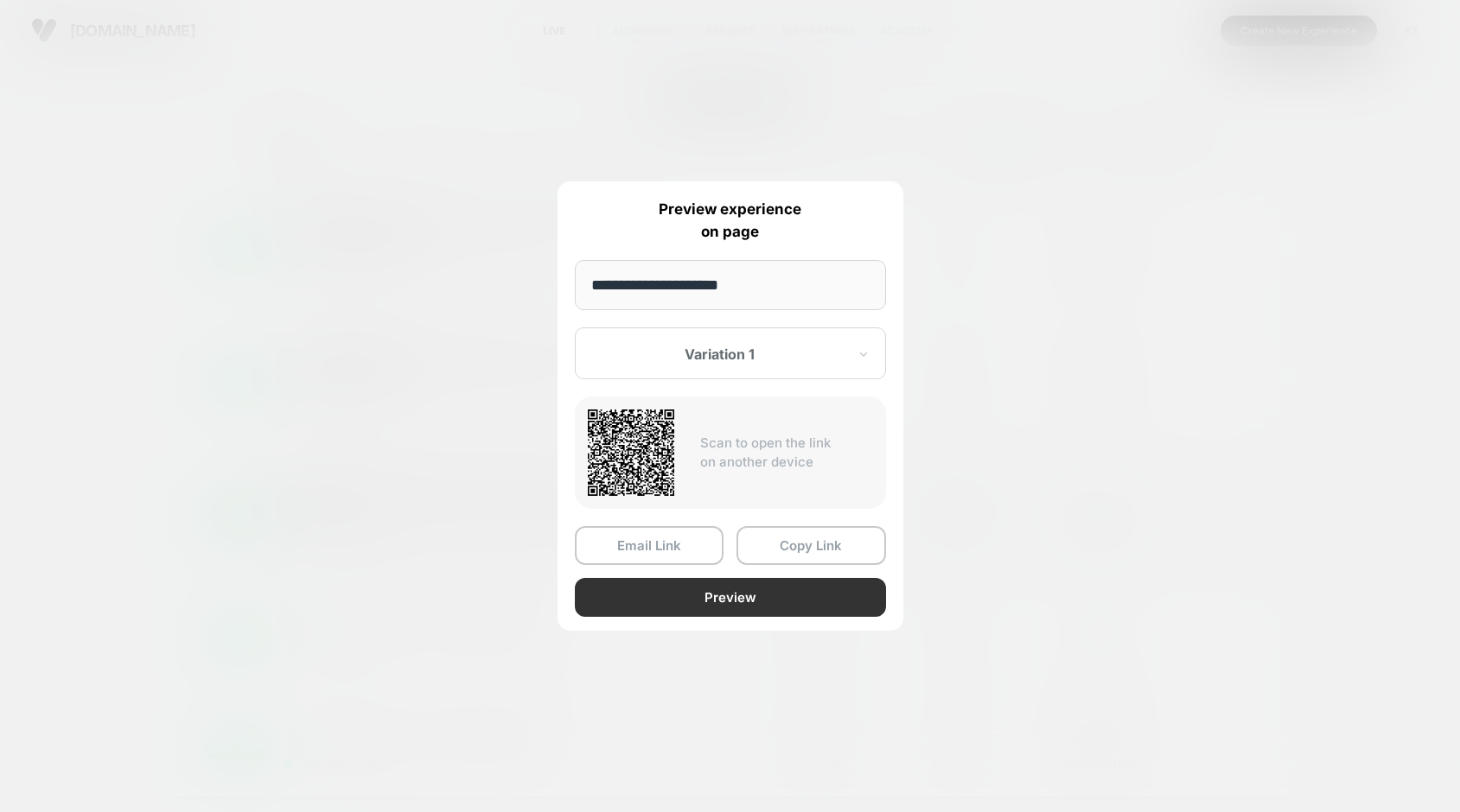
click at [797, 613] on button "Preview" at bounding box center [730, 598] width 311 height 39
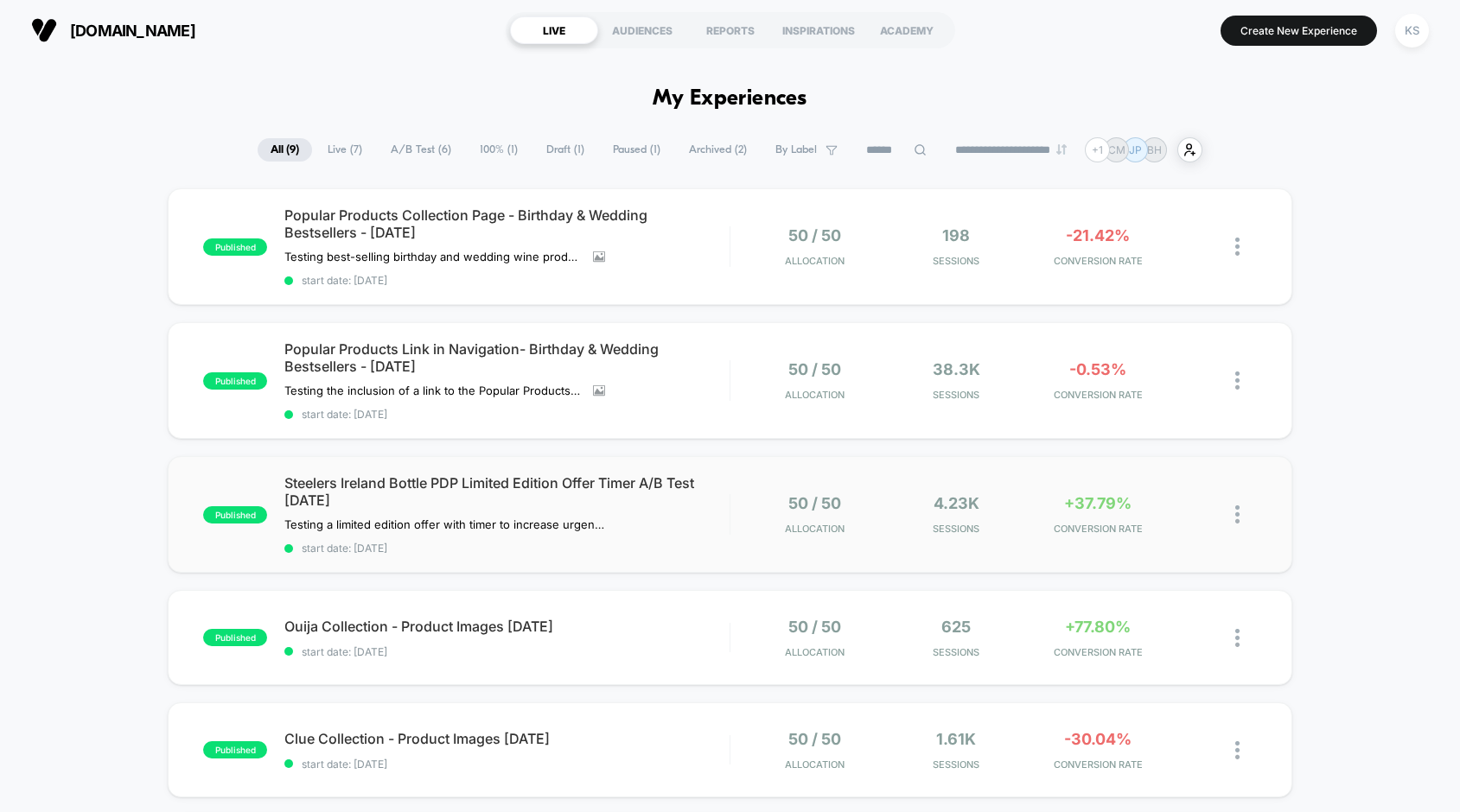
click at [891, 152] on input at bounding box center [896, 150] width 87 height 20
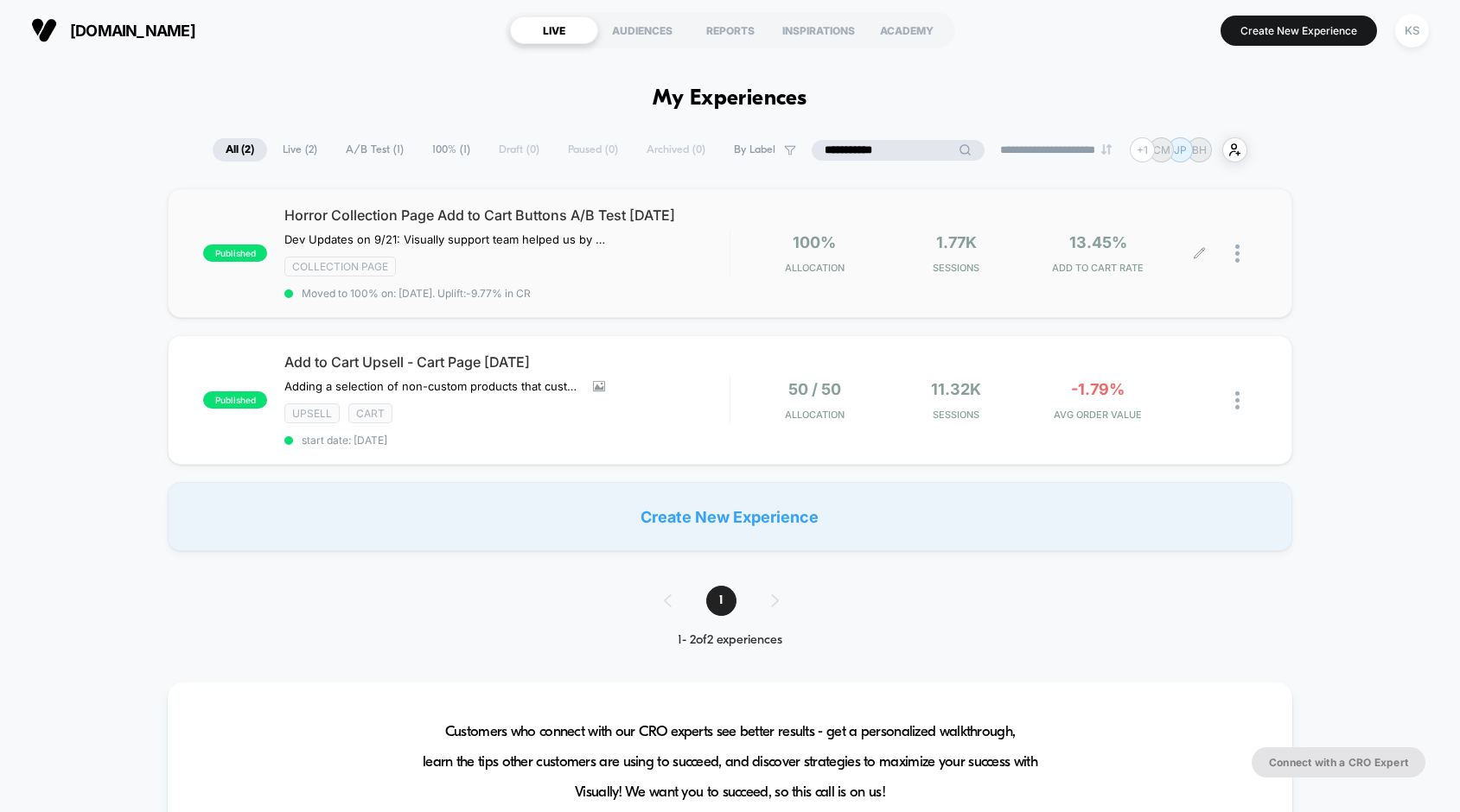
type input "**********"
click at [1237, 257] on img at bounding box center [1237, 253] width 5 height 18
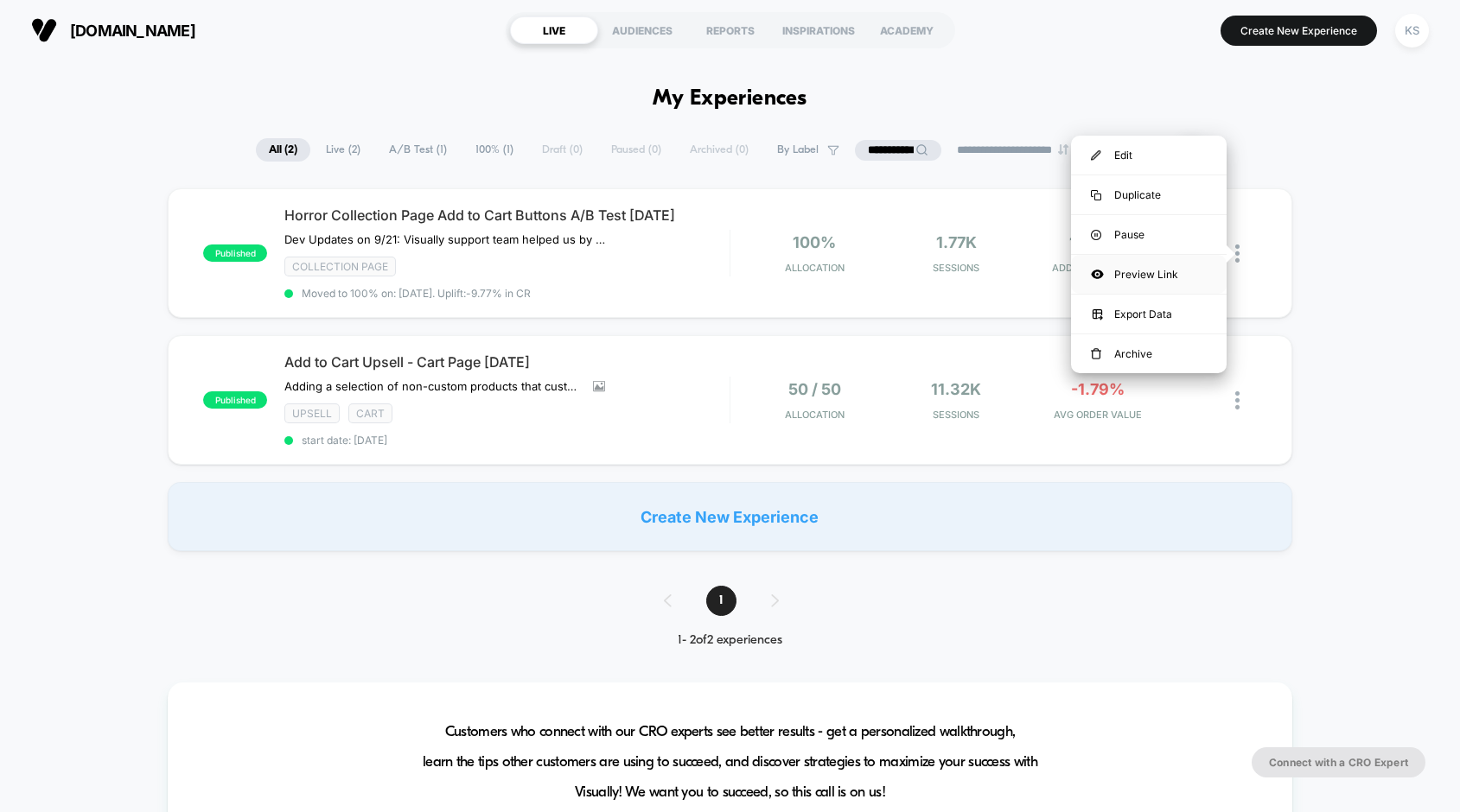
click at [1137, 272] on div "Preview Link" at bounding box center [1149, 275] width 156 height 39
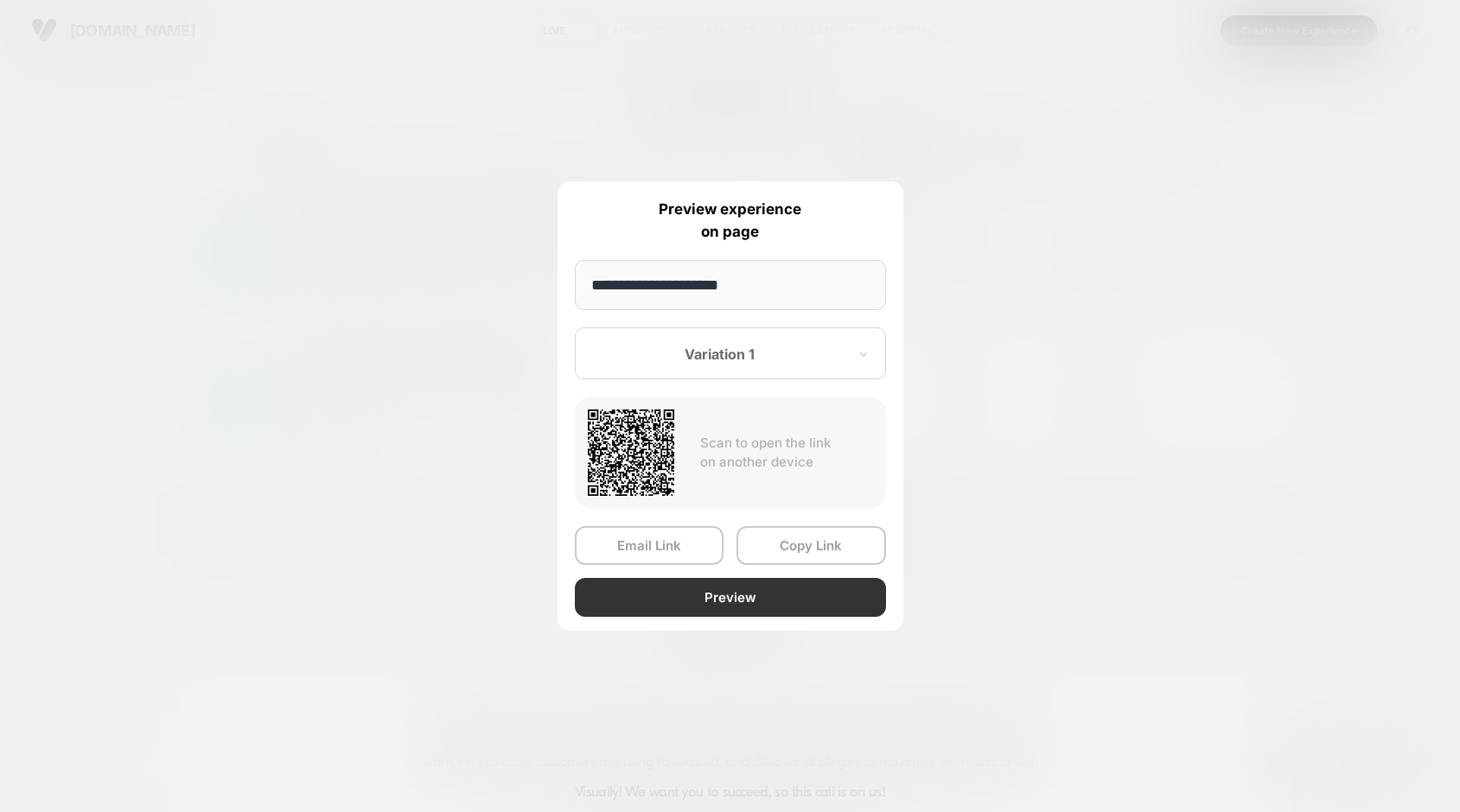
click at [708, 603] on button "Preview" at bounding box center [730, 598] width 311 height 39
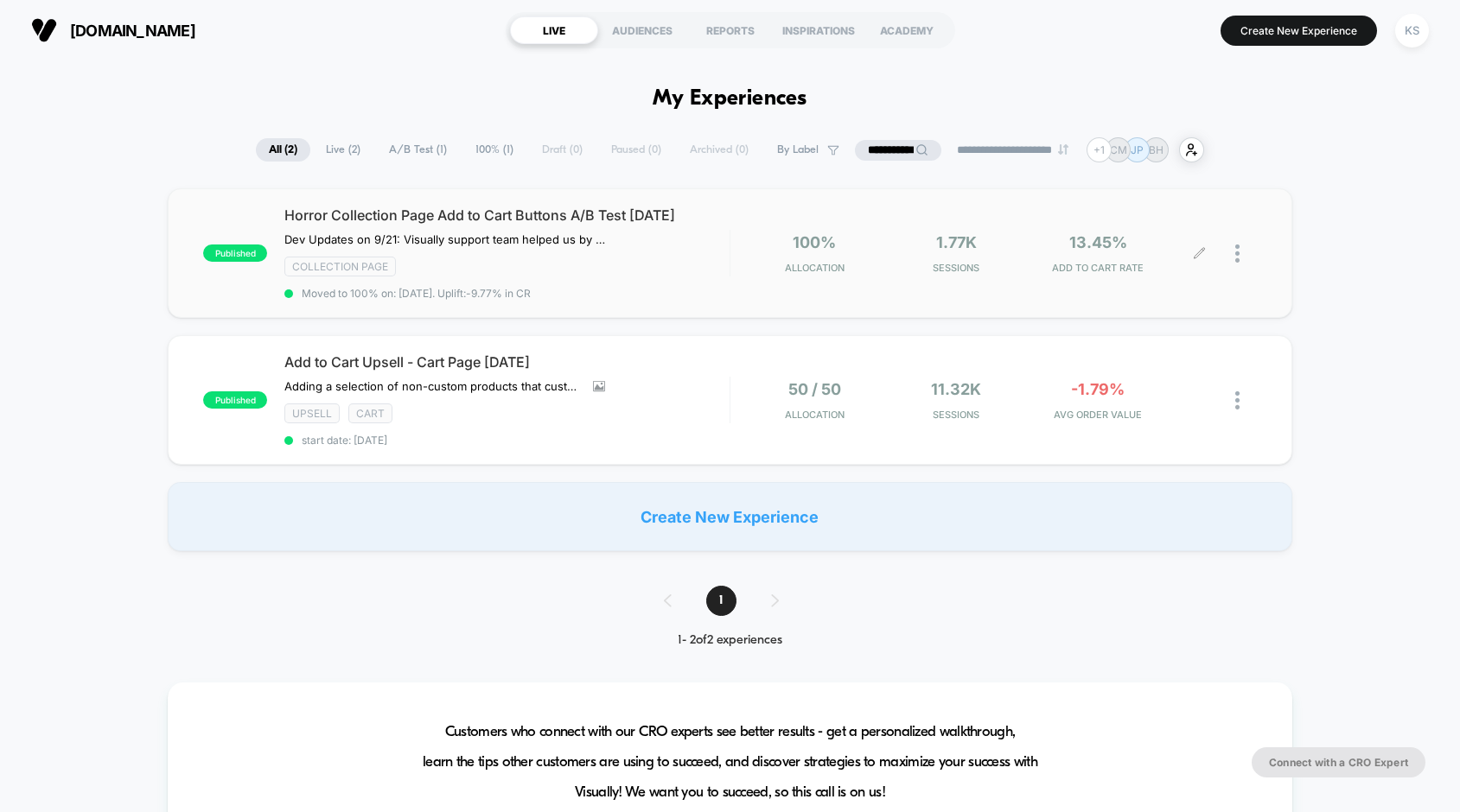
click at [916, 153] on icon at bounding box center [922, 150] width 13 height 13
click at [894, 153] on input "**********" at bounding box center [898, 149] width 173 height 21
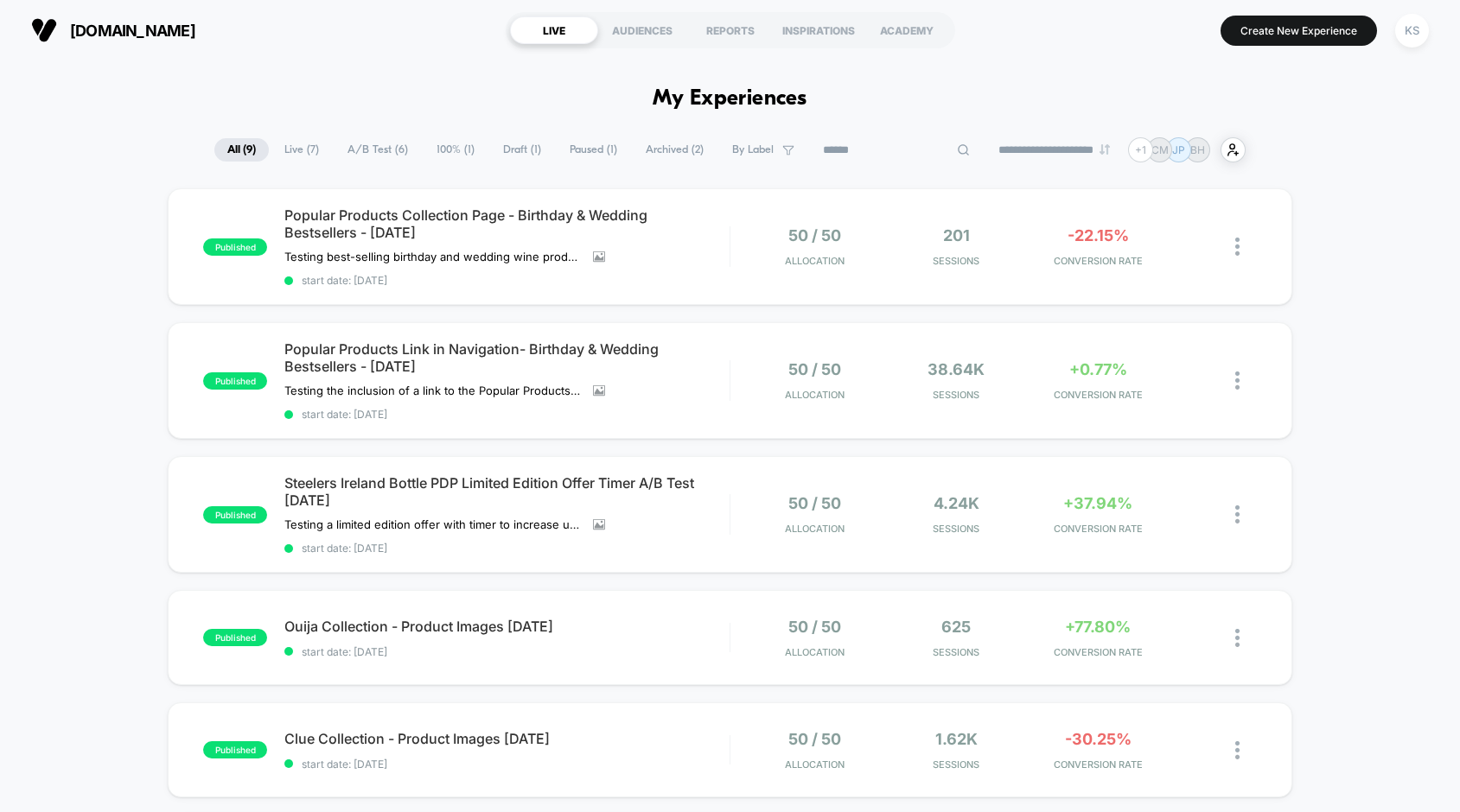
click at [66, 455] on div "published Popular Products Collection Page - Birthday & Wedding Bestsellers - […" at bounding box center [730, 812] width 1460 height 1249
click at [1411, 37] on div "KS" at bounding box center [1412, 31] width 34 height 34
